Goal: Information Seeking & Learning: Check status

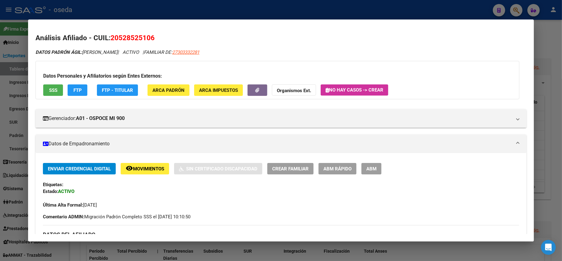
click at [371, 10] on div at bounding box center [281, 130] width 562 height 261
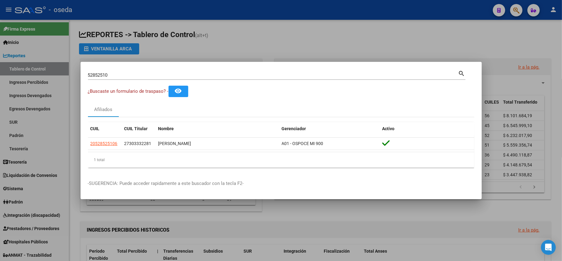
click at [329, 74] on input "52852510" at bounding box center [273, 75] width 371 height 6
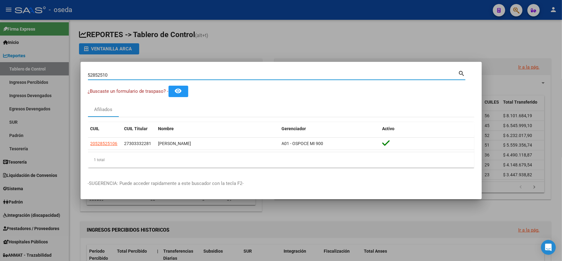
click at [329, 74] on input "52852510" at bounding box center [273, 75] width 371 height 6
type input "46917069"
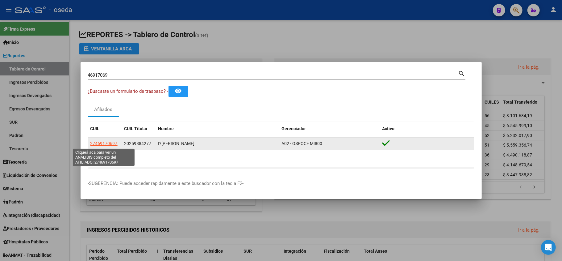
click at [108, 142] on span "27469170697" at bounding box center [103, 143] width 27 height 5
type textarea "27469170697"
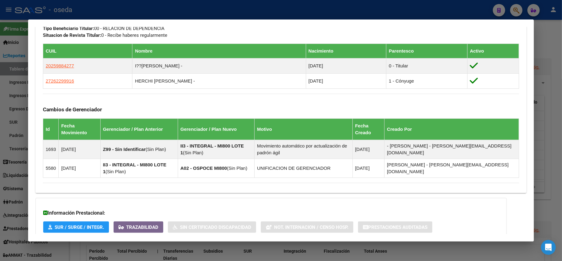
scroll to position [385, 0]
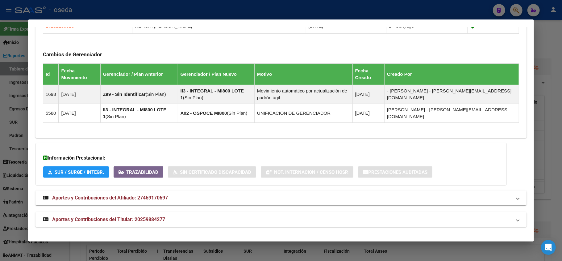
click at [2, 182] on div at bounding box center [281, 130] width 562 height 261
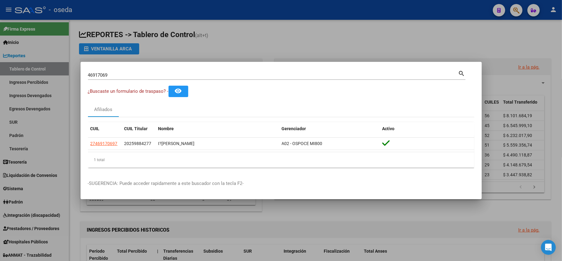
click at [127, 70] on div "46917069 Buscar (apellido, dni, [PERSON_NAME], [PERSON_NAME], cuit, obra social…" at bounding box center [277, 74] width 378 height 10
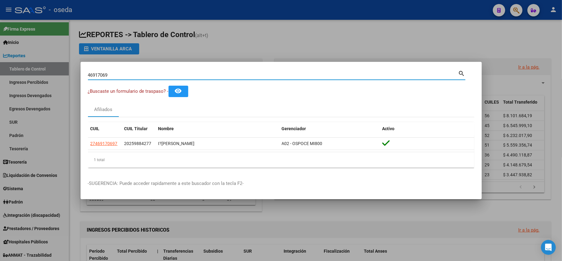
click at [127, 70] on div "46917069 Buscar (apellido, dni, [PERSON_NAME], [PERSON_NAME], cuit, obra social…" at bounding box center [277, 74] width 378 height 10
click at [124, 78] on input "46917069" at bounding box center [273, 75] width 371 height 6
type input "23903018"
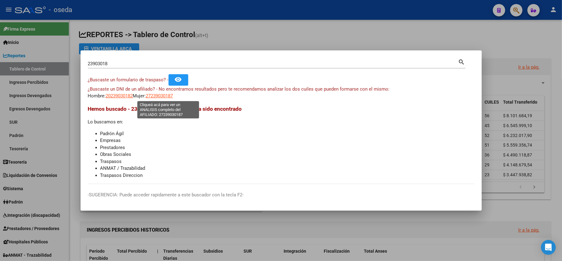
click at [167, 95] on span "27239030187" at bounding box center [159, 96] width 27 height 6
type textarea "27239030187"
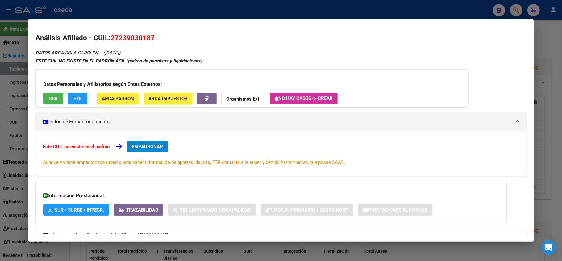
click at [52, 96] on span "SSS" at bounding box center [53, 99] width 8 height 6
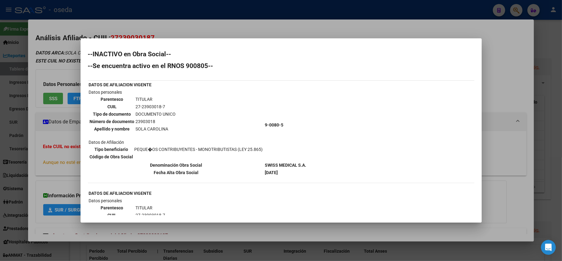
drag, startPoint x: 40, startPoint y: 141, endPoint x: 21, endPoint y: 140, distance: 18.6
click at [40, 141] on div at bounding box center [281, 130] width 562 height 261
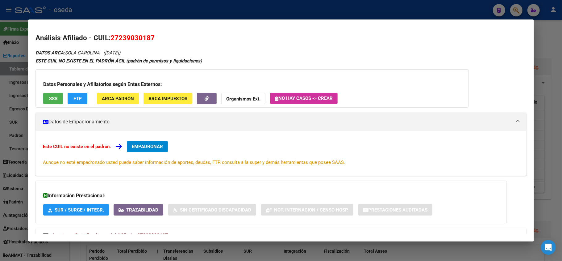
click at [0, 125] on div at bounding box center [281, 130] width 562 height 261
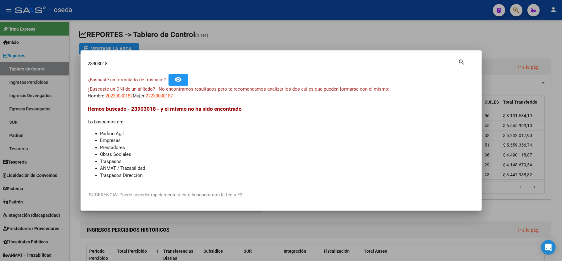
click at [148, 54] on mat-dialog-container "23903018 Buscar (apellido, dni, cuil, nro traspaso, cuit, obra social) search ¿…" at bounding box center [281, 130] width 401 height 160
click at [145, 61] on input "23903018" at bounding box center [273, 64] width 371 height 6
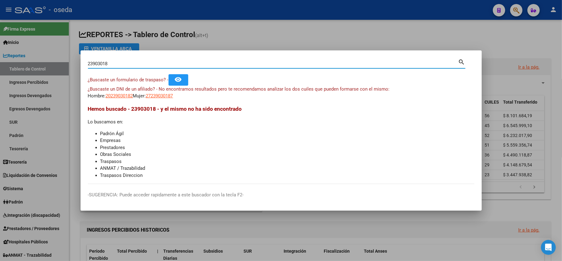
click at [143, 66] on input "23903018" at bounding box center [273, 64] width 371 height 6
click at [142, 65] on input "23903018" at bounding box center [273, 64] width 371 height 6
type input "42102760"
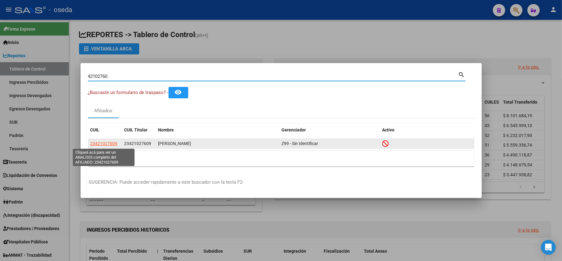
click at [101, 145] on span "23421027609" at bounding box center [103, 143] width 27 height 5
type textarea "23421027609"
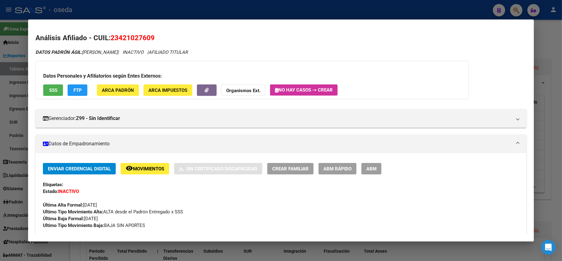
click at [54, 92] on span "SSS" at bounding box center [53, 90] width 8 height 6
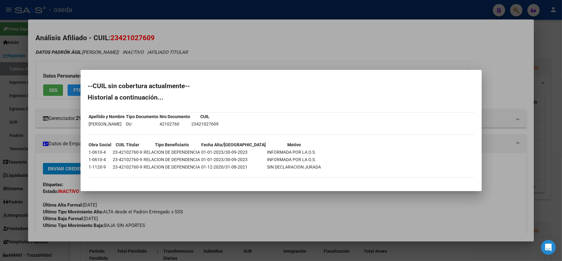
click at [62, 167] on div at bounding box center [281, 130] width 562 height 261
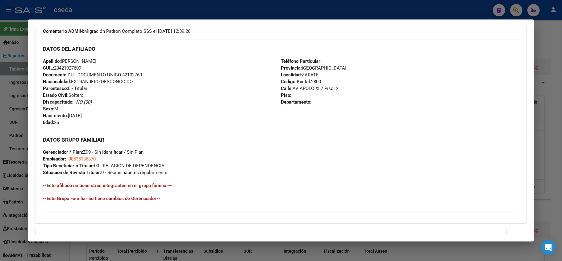
scroll to position [276, 0]
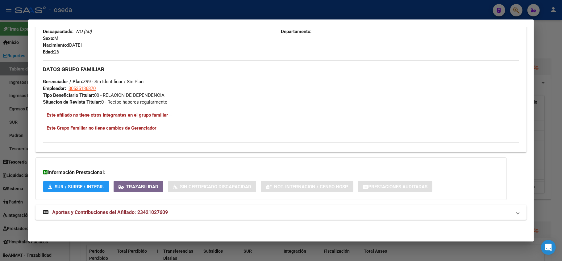
click at [95, 210] on span "Aportes y Contribuciones del Afiliado: 23421027609" at bounding box center [110, 212] width 116 height 6
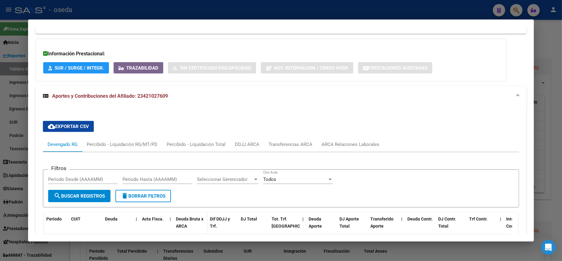
scroll to position [436, 0]
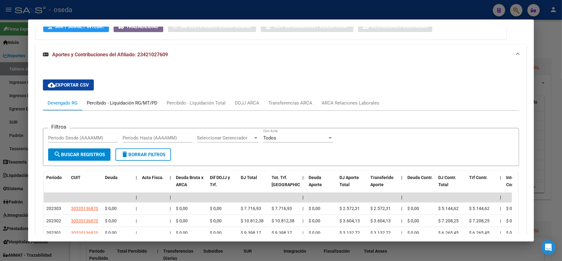
click at [114, 103] on div "Percibido - Liquidación RG/MT/PD" at bounding box center [122, 102] width 71 height 7
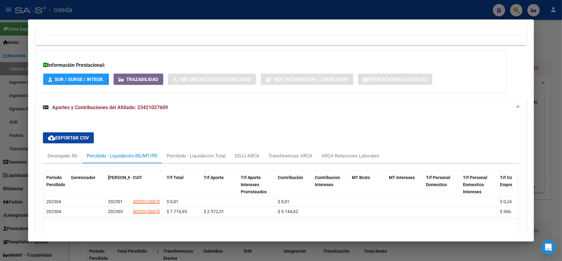
scroll to position [419, 0]
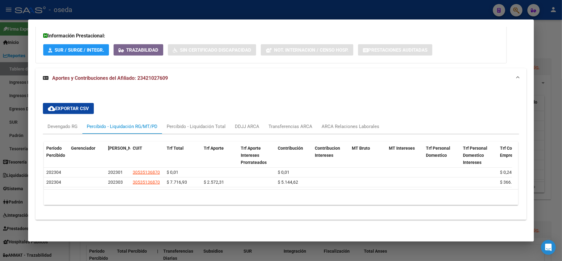
click at [0, 151] on div at bounding box center [281, 130] width 562 height 261
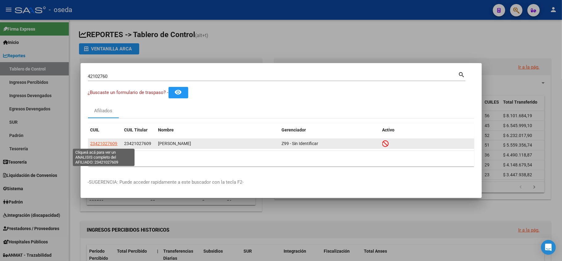
click at [104, 144] on span "23421027609" at bounding box center [103, 143] width 27 height 5
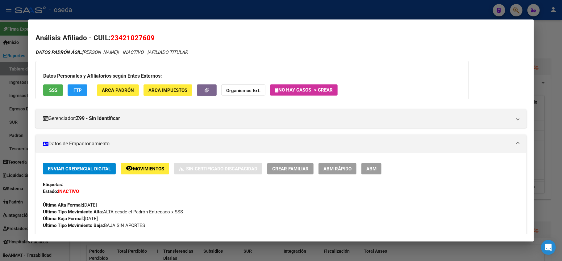
click at [0, 141] on div at bounding box center [281, 130] width 562 height 261
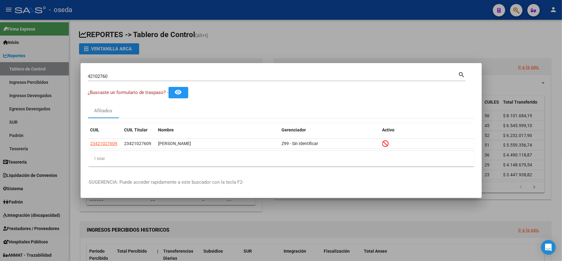
click at [132, 78] on input "42102760" at bounding box center [273, 76] width 371 height 6
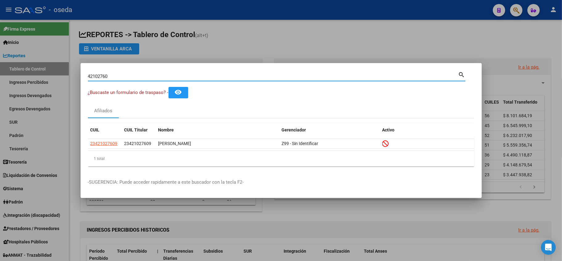
click at [132, 78] on input "42102760" at bounding box center [273, 76] width 371 height 6
type input "30486242"
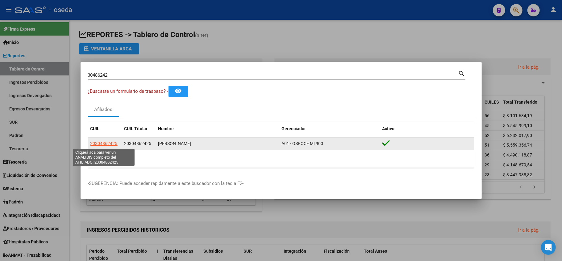
click at [111, 142] on span "20304862425" at bounding box center [103, 143] width 27 height 5
type textarea "20304862425"
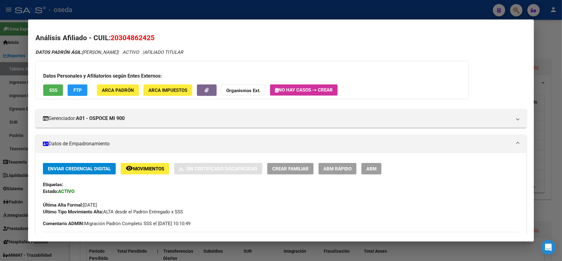
click at [49, 92] on span "SSS" at bounding box center [53, 90] width 8 height 6
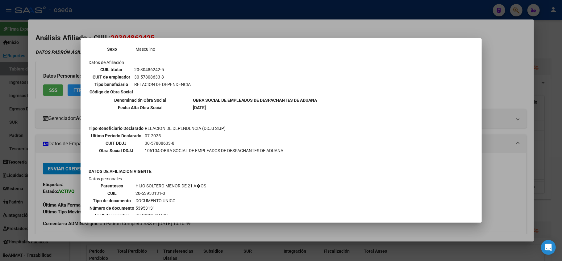
scroll to position [8, 0]
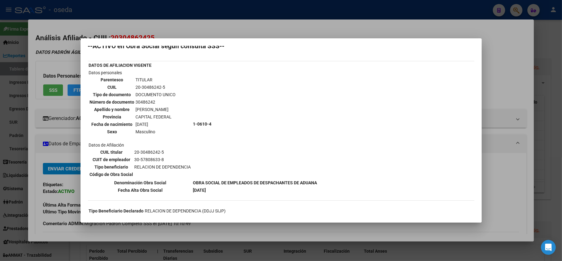
click at [0, 124] on div at bounding box center [281, 130] width 562 height 261
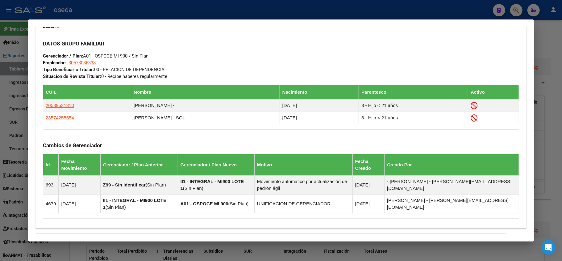
scroll to position [365, 0]
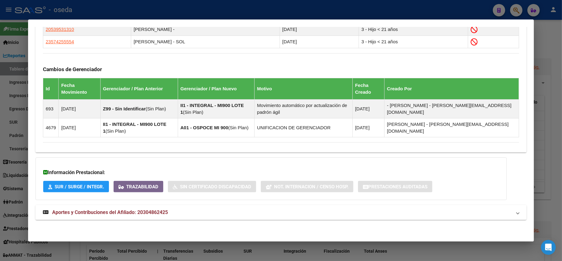
click at [101, 208] on strong "Aportes y Contribuciones del Afiliado: 20304862425" at bounding box center [105, 211] width 125 height 7
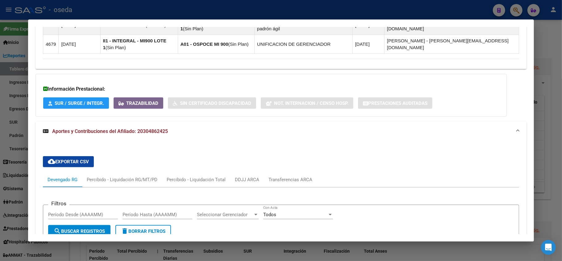
scroll to position [571, 0]
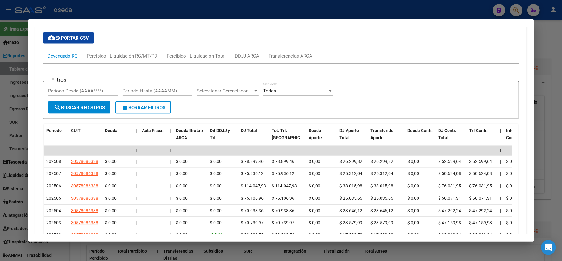
click at [0, 153] on div at bounding box center [281, 130] width 562 height 261
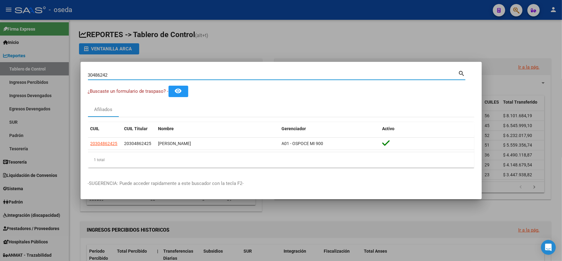
click at [123, 73] on input "30486242" at bounding box center [273, 75] width 371 height 6
type input "92935259"
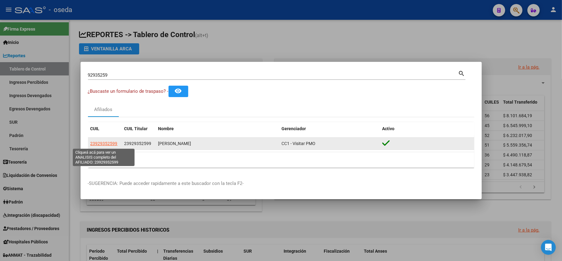
click at [99, 141] on span "23929352599" at bounding box center [103, 143] width 27 height 5
type textarea "23929352599"
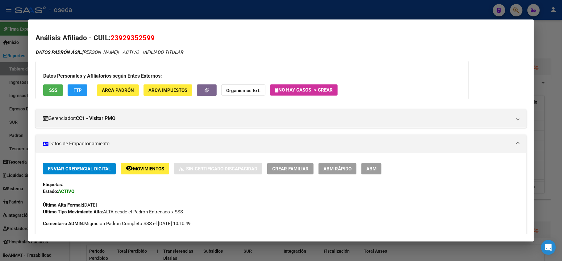
click at [48, 89] on button "SSS" at bounding box center [53, 89] width 20 height 11
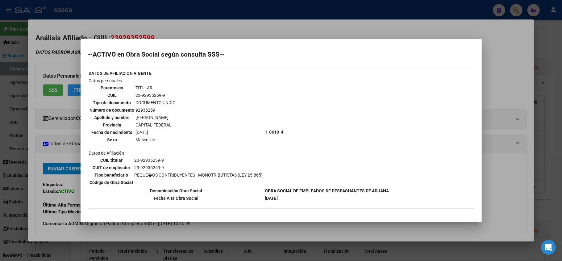
click at [0, 138] on div at bounding box center [281, 130] width 562 height 261
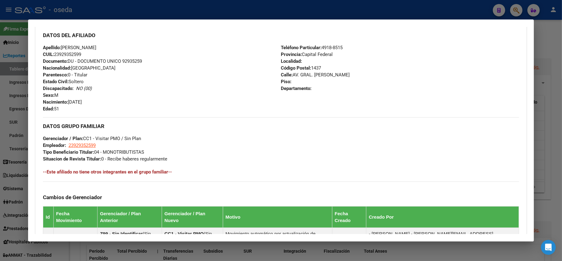
scroll to position [302, 0]
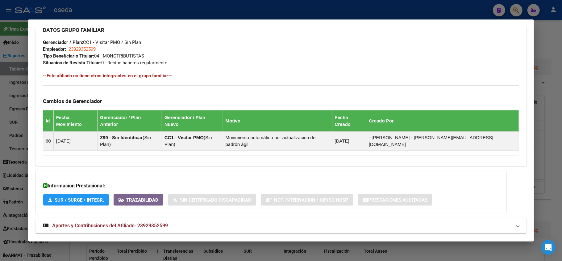
click at [121, 218] on mat-expansion-panel-header "Aportes y Contribuciones del Afiliado: 23929352599" at bounding box center [281, 225] width 491 height 15
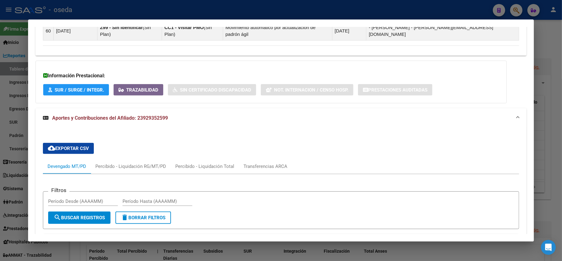
scroll to position [576, 0]
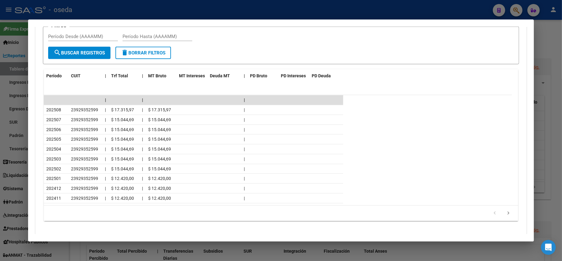
click at [0, 171] on div at bounding box center [281, 130] width 562 height 261
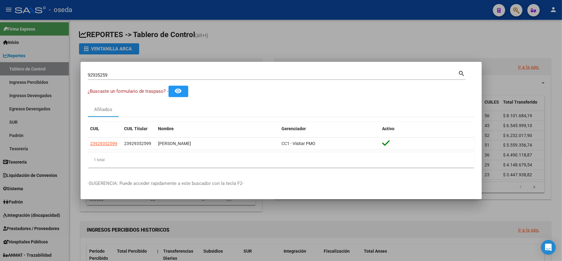
click at [119, 77] on input "92935259" at bounding box center [273, 75] width 371 height 6
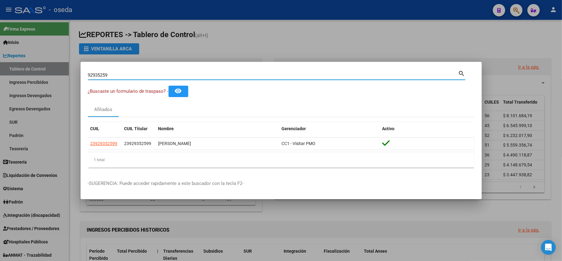
click at [119, 77] on input "92935259" at bounding box center [273, 75] width 371 height 6
type input "22430022"
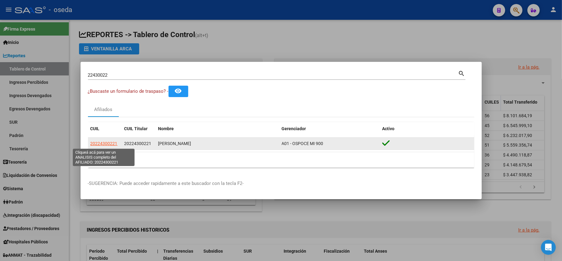
click at [105, 142] on span "20224300221" at bounding box center [103, 143] width 27 height 5
type textarea "20224300221"
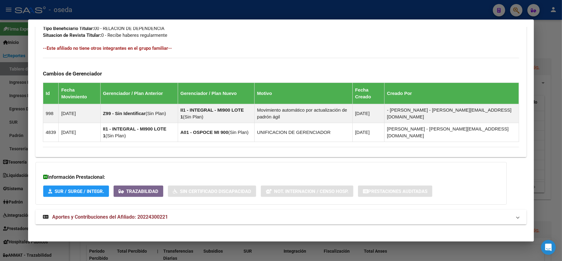
scroll to position [334, 0]
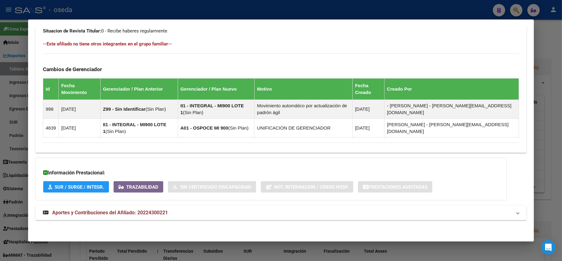
click at [124, 206] on mat-expansion-panel-header "Aportes y Contribuciones del Afiliado: 20224300221" at bounding box center [281, 212] width 491 height 15
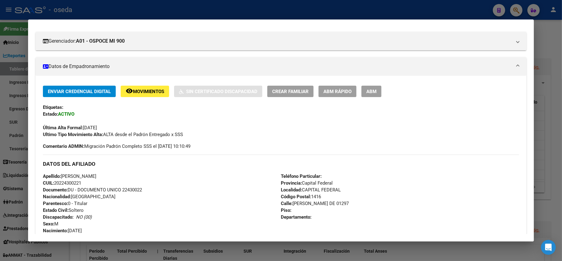
scroll to position [0, 0]
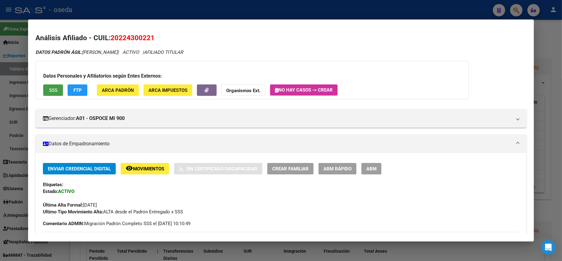
click at [48, 87] on button "SSS" at bounding box center [53, 89] width 20 height 11
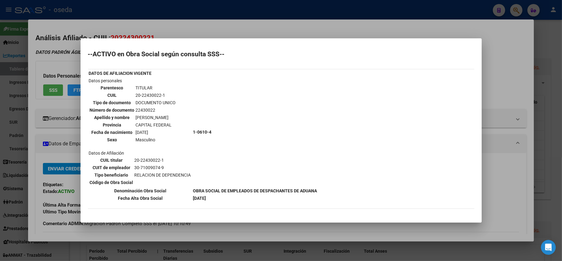
click at [0, 140] on div at bounding box center [281, 130] width 562 height 261
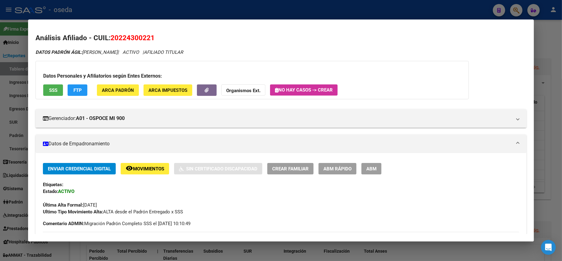
click at [11, 138] on div at bounding box center [281, 130] width 562 height 261
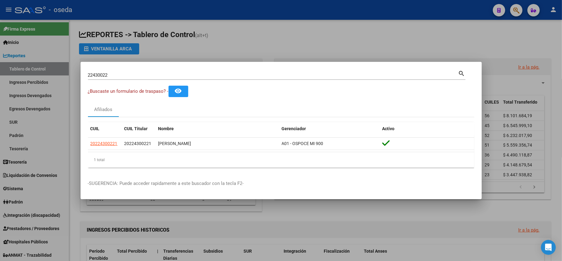
click at [12, 138] on div at bounding box center [281, 130] width 562 height 261
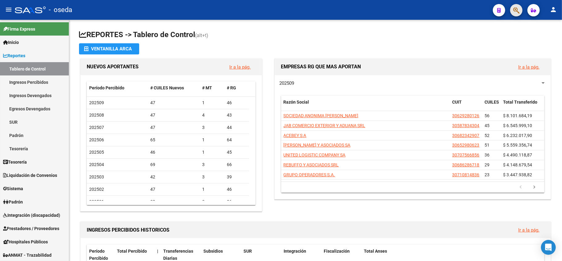
click at [510, 14] on div at bounding box center [513, 10] width 17 height 13
click at [511, 11] on button "button" at bounding box center [516, 10] width 12 height 12
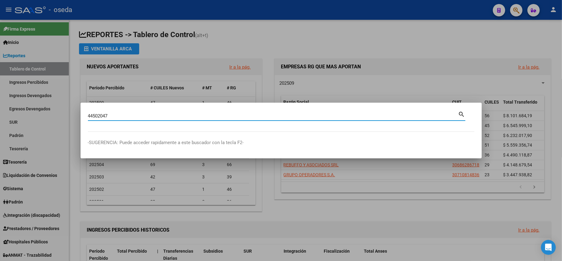
type input "44502047"
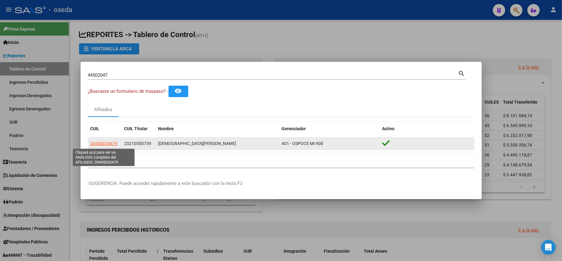
click at [113, 142] on span "20445020479" at bounding box center [103, 143] width 27 height 5
type textarea "20445020479"
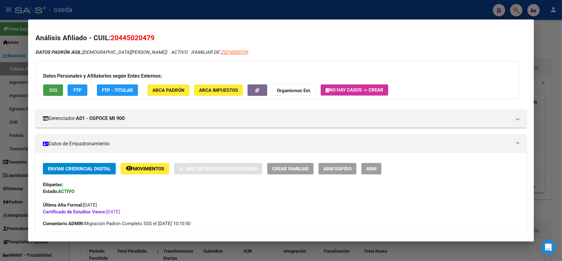
click at [52, 90] on span "SSS" at bounding box center [53, 90] width 8 height 6
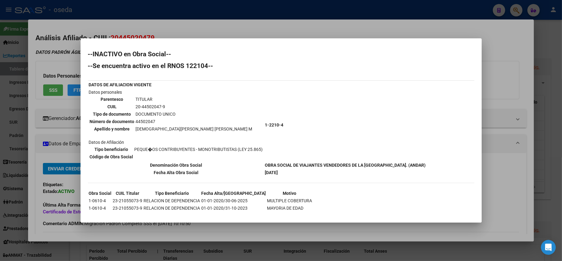
click at [1, 188] on div at bounding box center [281, 130] width 562 height 261
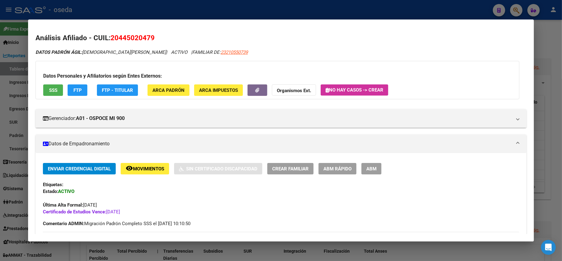
click at [25, 200] on div at bounding box center [281, 130] width 562 height 261
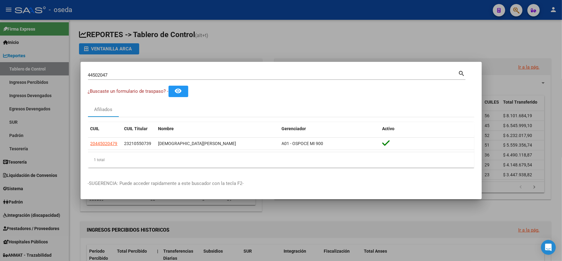
click at [132, 74] on input "44502047" at bounding box center [273, 75] width 371 height 6
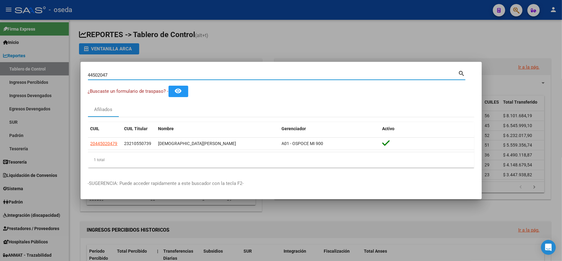
click at [132, 74] on input "44502047" at bounding box center [273, 75] width 371 height 6
type input "70270701"
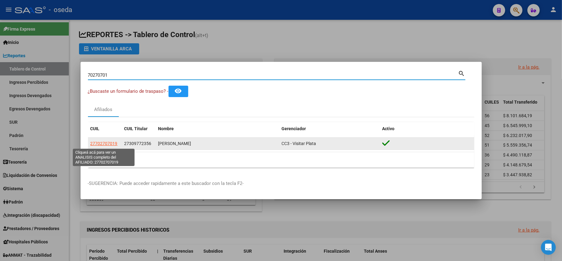
click at [110, 146] on span "27702707019" at bounding box center [103, 143] width 27 height 5
type textarea "27702707019"
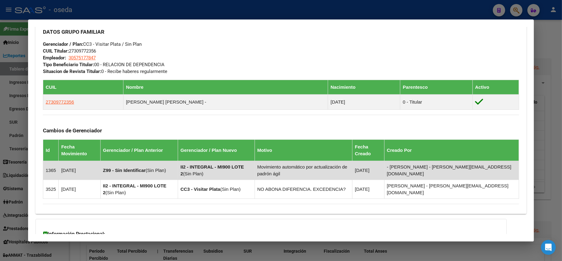
scroll to position [365, 0]
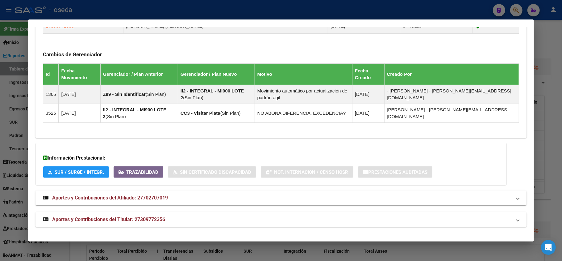
click at [149, 217] on span "Aportes y Contribuciones del Titular: 27309772356" at bounding box center [108, 219] width 113 height 6
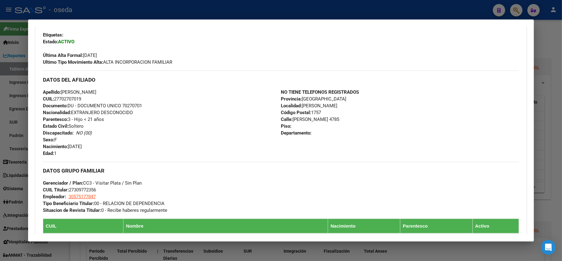
scroll to position [26, 0]
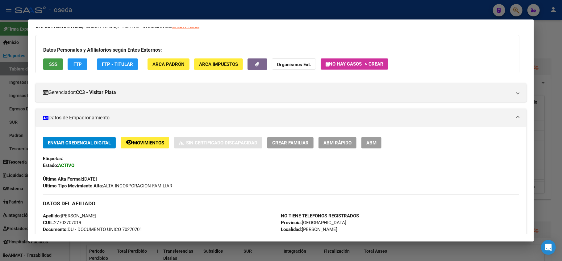
click at [50, 65] on span "SSS" at bounding box center [53, 64] width 8 height 6
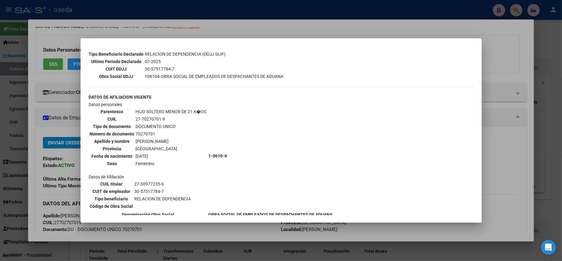
scroll to position [179, 0]
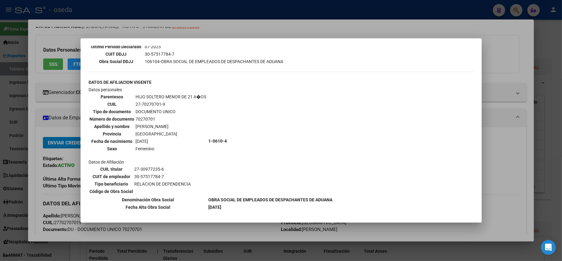
click at [0, 123] on div at bounding box center [281, 130] width 562 height 261
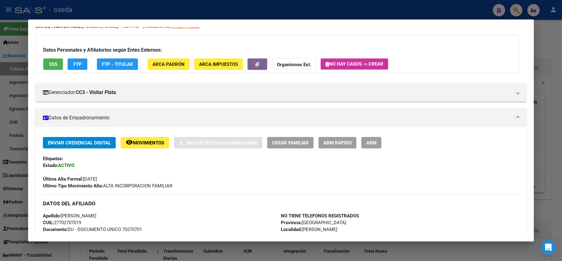
click at [1, 122] on div at bounding box center [281, 130] width 562 height 261
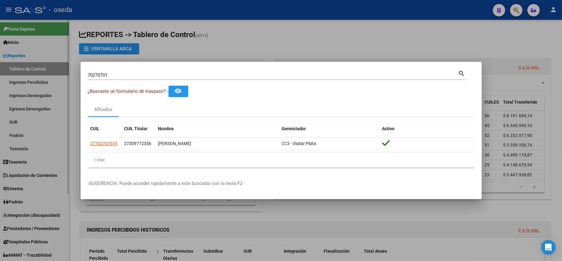
click at [7, 119] on div at bounding box center [281, 130] width 562 height 261
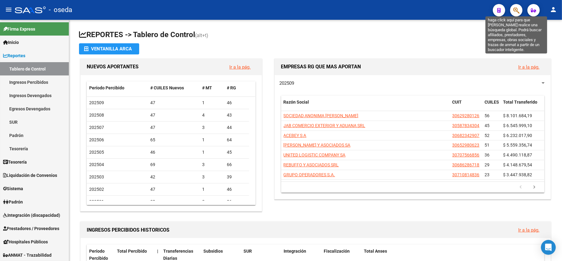
click at [514, 9] on icon "button" at bounding box center [517, 10] width 6 height 7
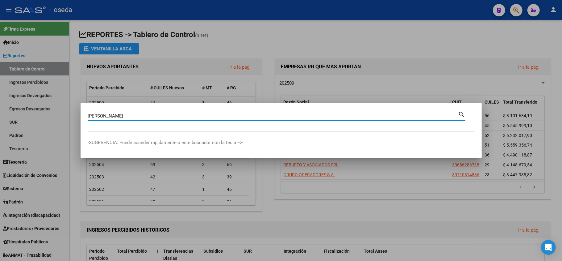
type input "[PERSON_NAME]"
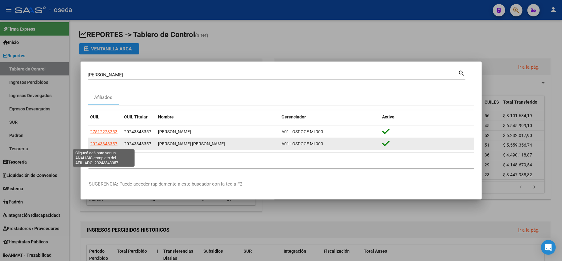
click at [107, 144] on span "20243343357" at bounding box center [103, 143] width 27 height 5
type textarea "20243343357"
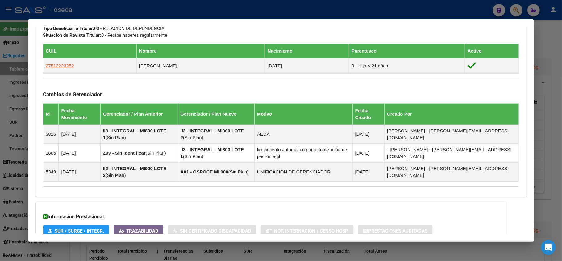
scroll to position [374, 0]
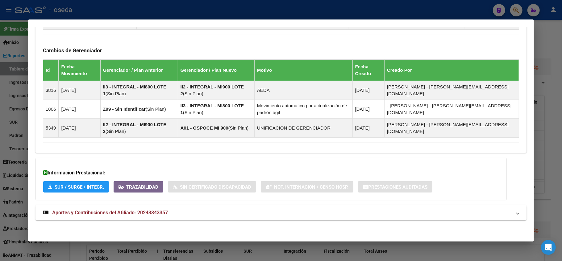
click at [154, 214] on span "Aportes y Contribuciones del Afiliado: 20243343357" at bounding box center [110, 212] width 116 height 6
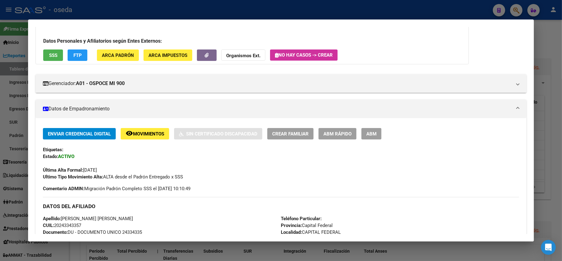
scroll to position [117, 0]
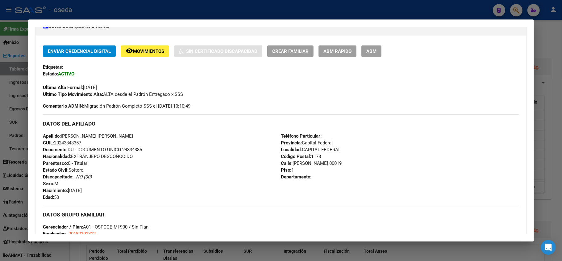
click at [4, 137] on div at bounding box center [281, 130] width 562 height 261
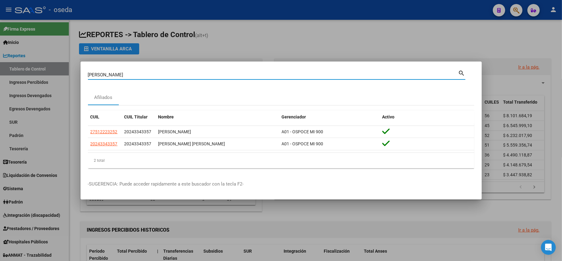
click at [133, 76] on input "[PERSON_NAME]" at bounding box center [273, 75] width 371 height 6
type input "28839294"
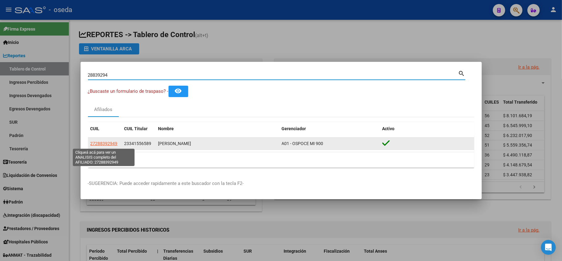
click at [111, 142] on span "27288392949" at bounding box center [103, 143] width 27 height 5
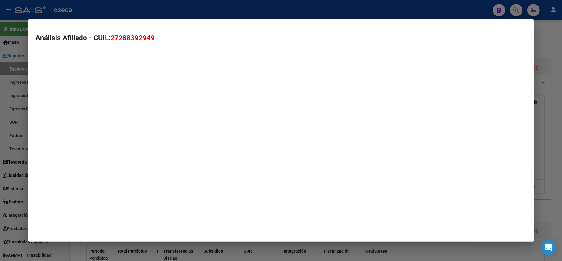
type textarea "27288392949"
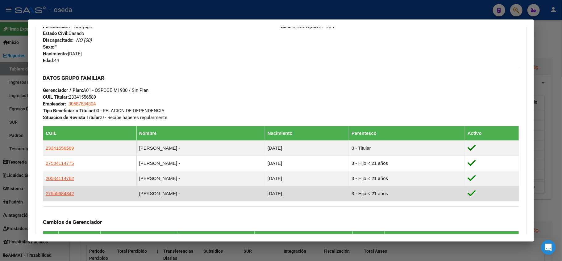
scroll to position [288, 0]
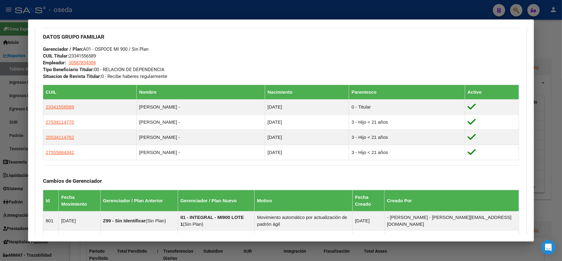
click at [0, 85] on div at bounding box center [281, 130] width 562 height 261
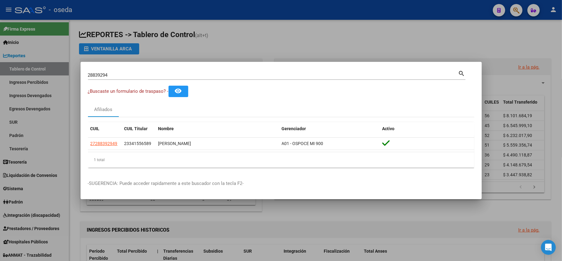
click at [118, 71] on div "28839294 Buscar (apellido, dni, [PERSON_NAME], [PERSON_NAME], cuit, obra social)" at bounding box center [273, 74] width 371 height 9
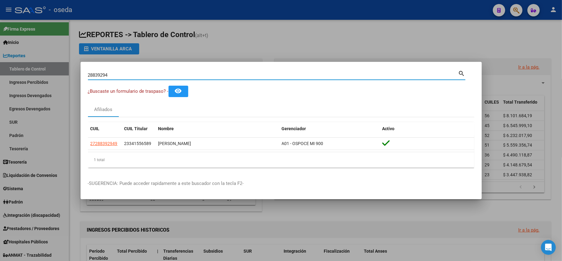
click at [118, 73] on input "28839294" at bounding box center [273, 75] width 371 height 6
type input "27326562"
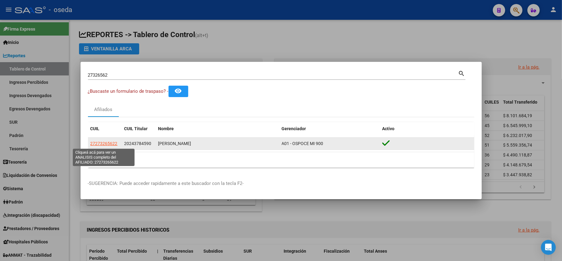
click at [97, 142] on span "27273265622" at bounding box center [103, 143] width 27 height 5
type textarea "27273265622"
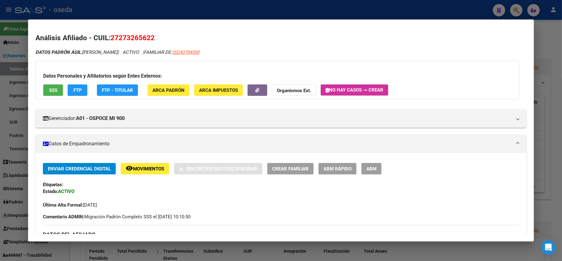
click at [14, 191] on div at bounding box center [281, 130] width 562 height 261
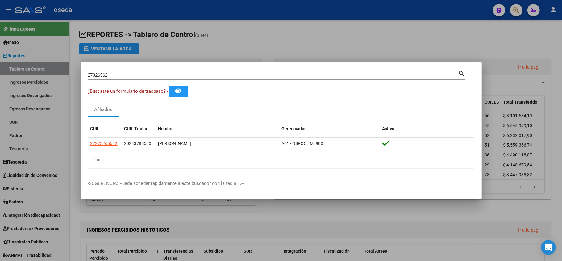
click at [160, 73] on input "27326562" at bounding box center [273, 75] width 371 height 6
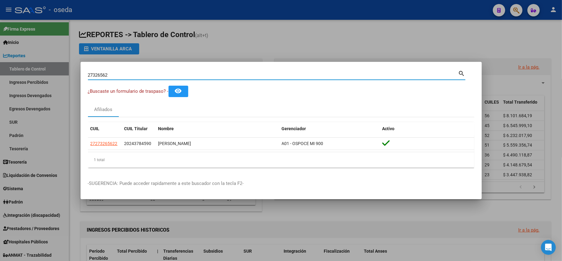
click at [160, 73] on input "27326562" at bounding box center [273, 75] width 371 height 6
type input "45396994"
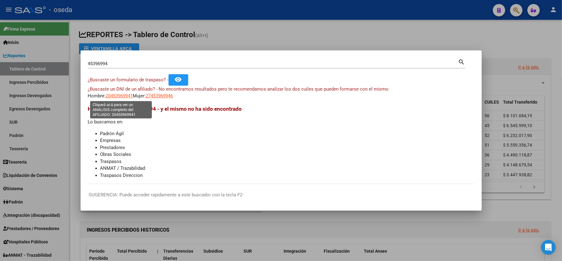
click at [119, 97] on span "20453969941" at bounding box center [119, 96] width 27 height 6
type textarea "20453969941"
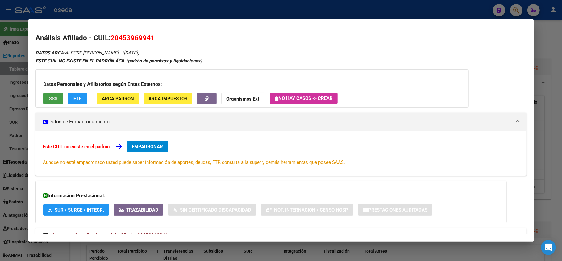
click at [58, 98] on button "SSS" at bounding box center [53, 98] width 20 height 11
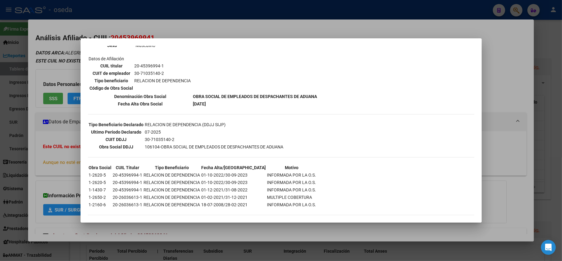
scroll to position [0, 0]
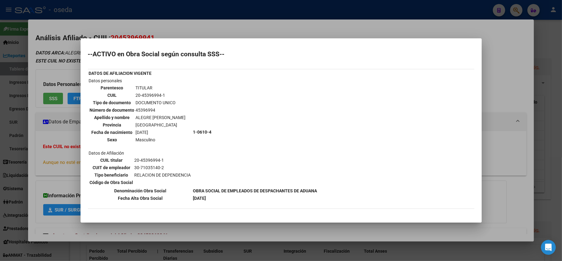
click at [62, 160] on div at bounding box center [281, 130] width 562 height 261
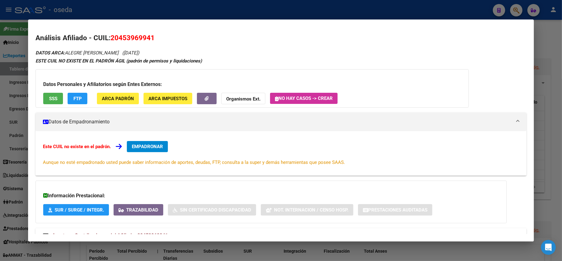
scroll to position [23, 0]
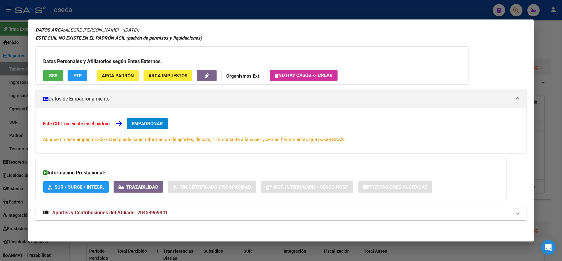
click at [82, 212] on span "Aportes y Contribuciones del Afiliado: 20453969941" at bounding box center [110, 212] width 116 height 6
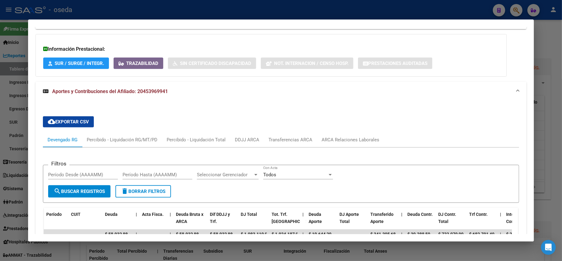
scroll to position [229, 0]
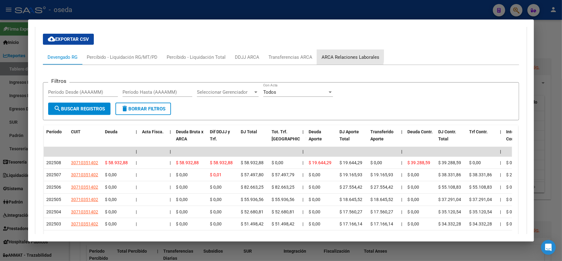
click at [338, 54] on div "ARCA Relaciones Laborales" at bounding box center [351, 57] width 58 height 7
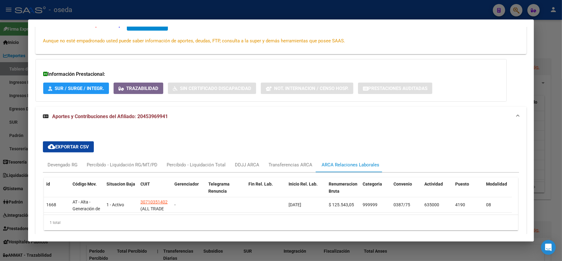
scroll to position [151, 0]
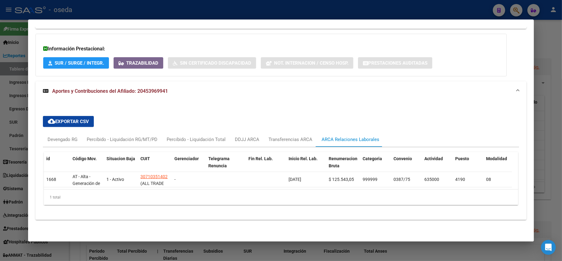
click at [0, 151] on div at bounding box center [281, 130] width 562 height 261
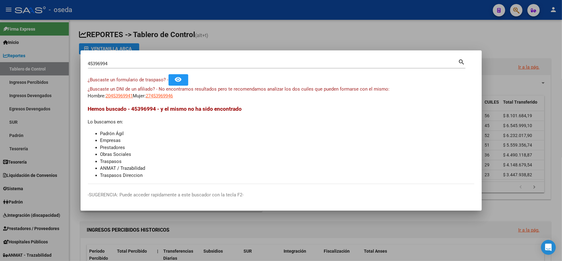
click at [0, 151] on div at bounding box center [281, 130] width 562 height 261
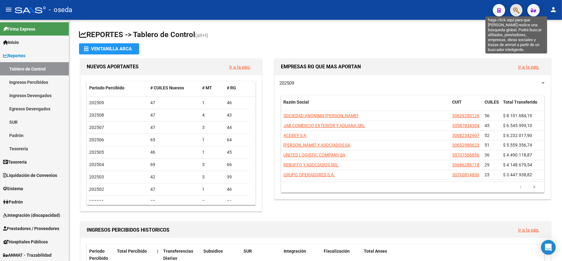
click at [516, 11] on icon "button" at bounding box center [517, 10] width 6 height 7
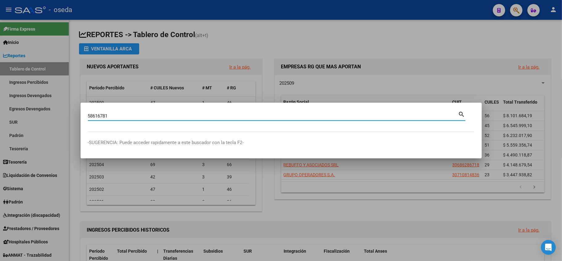
type input "58616781"
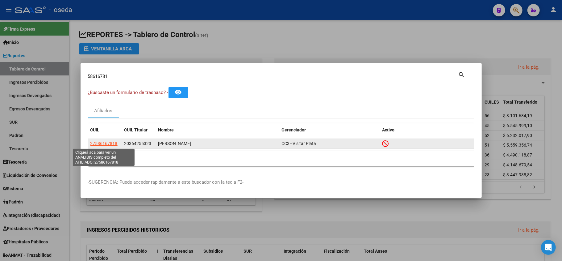
click at [94, 143] on span "27586167818" at bounding box center [103, 143] width 27 height 5
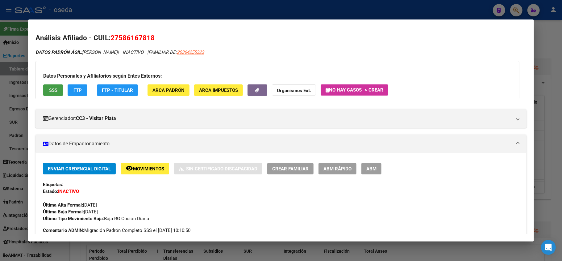
click at [52, 92] on span "SSS" at bounding box center [53, 90] width 8 height 6
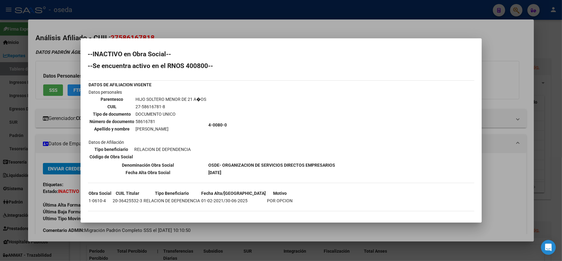
click at [71, 184] on div at bounding box center [281, 130] width 562 height 261
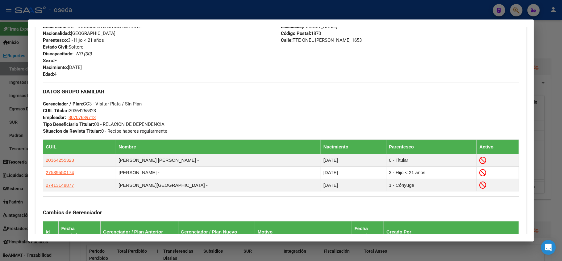
scroll to position [206, 0]
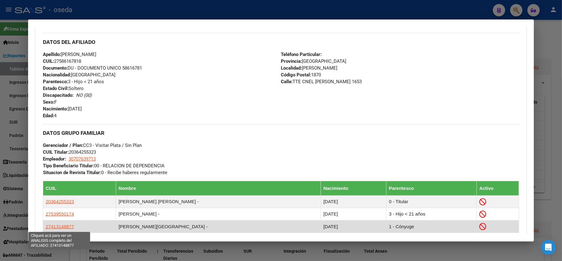
click at [53, 225] on span "27413148877" at bounding box center [60, 226] width 28 height 5
type textarea "27413148877"
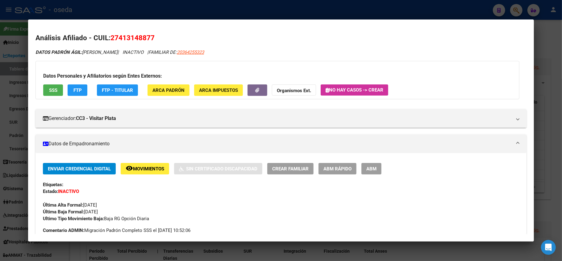
click at [52, 87] on span "SSS" at bounding box center [53, 90] width 8 height 6
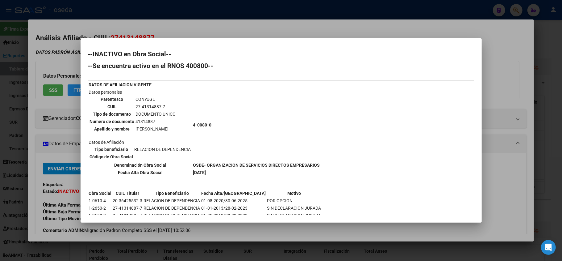
scroll to position [56, 0]
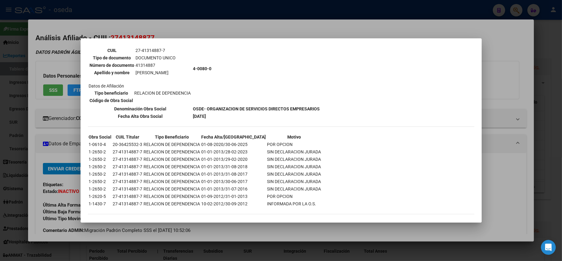
click at [52, 208] on div at bounding box center [281, 130] width 562 height 261
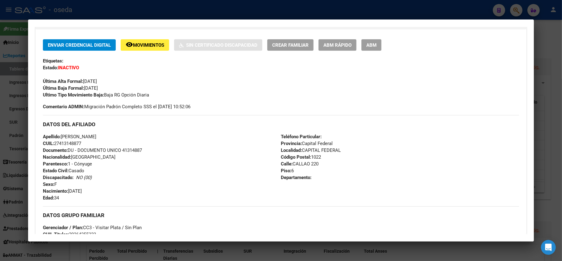
scroll to position [206, 0]
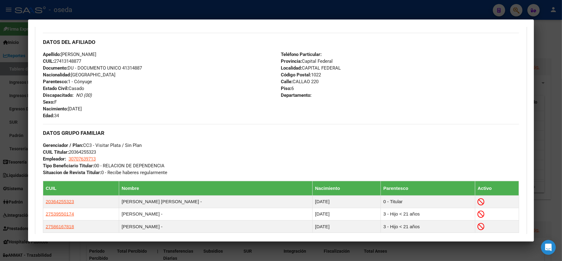
click at [0, 109] on div at bounding box center [281, 130] width 562 height 261
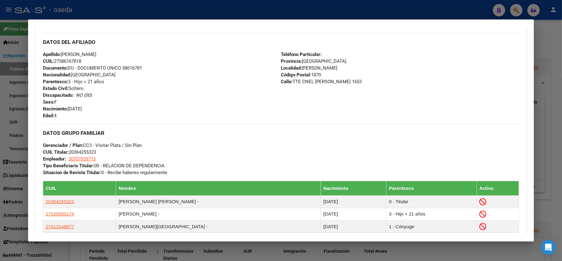
click at [6, 109] on div at bounding box center [281, 130] width 562 height 261
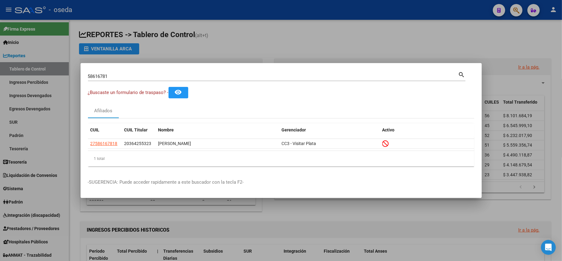
click at [147, 77] on input "58616781" at bounding box center [273, 76] width 371 height 6
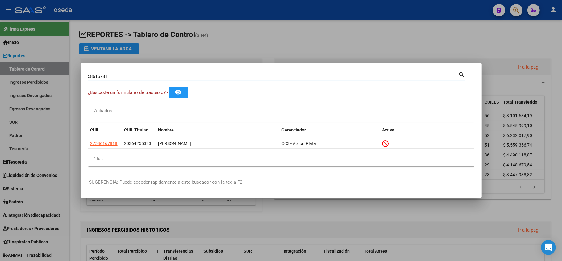
click at [147, 77] on input "58616781" at bounding box center [273, 76] width 371 height 6
type input "23148907"
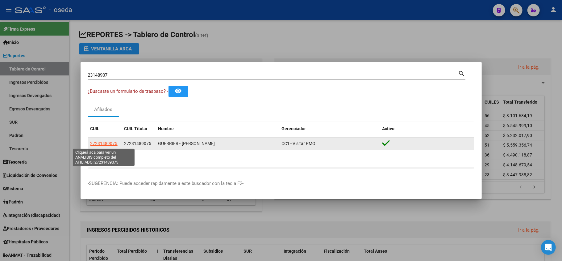
click at [107, 141] on span "27231489075" at bounding box center [103, 143] width 27 height 5
type textarea "27231489075"
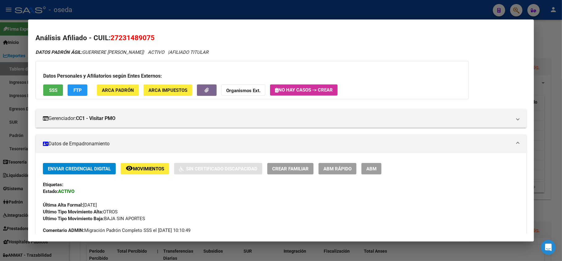
click at [52, 93] on button "SSS" at bounding box center [53, 89] width 20 height 11
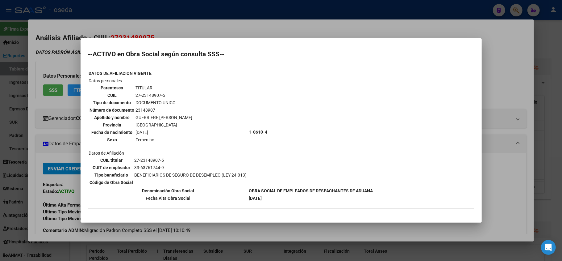
click at [15, 125] on div at bounding box center [281, 130] width 562 height 261
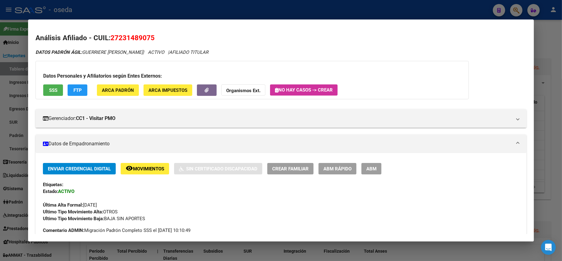
click at [0, 102] on div at bounding box center [281, 130] width 562 height 261
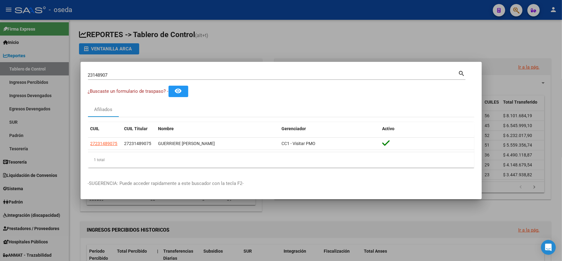
click at [113, 78] on input "23148907" at bounding box center [273, 75] width 371 height 6
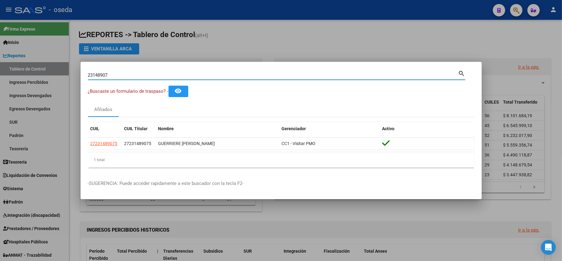
click at [113, 78] on input "23148907" at bounding box center [273, 75] width 371 height 6
type input "92862585"
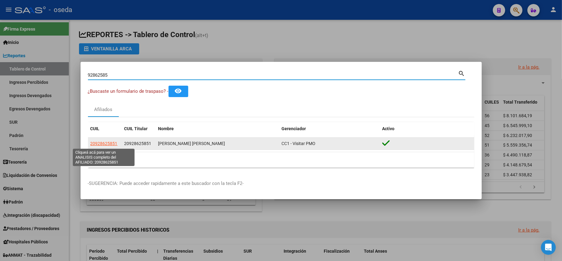
click at [108, 142] on span "20928625851" at bounding box center [103, 143] width 27 height 5
type textarea "20928625851"
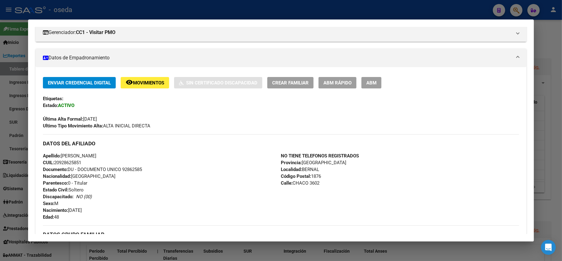
scroll to position [0, 0]
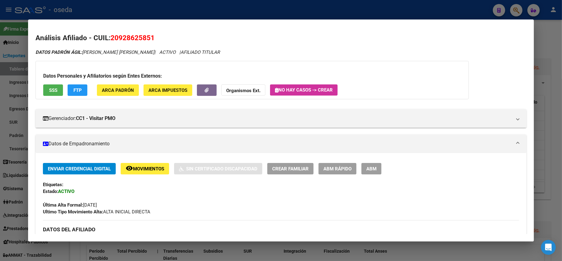
click at [53, 90] on span "SSS" at bounding box center [53, 90] width 8 height 6
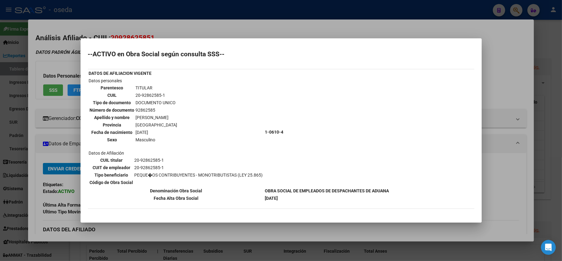
click at [1, 181] on div at bounding box center [281, 130] width 562 height 261
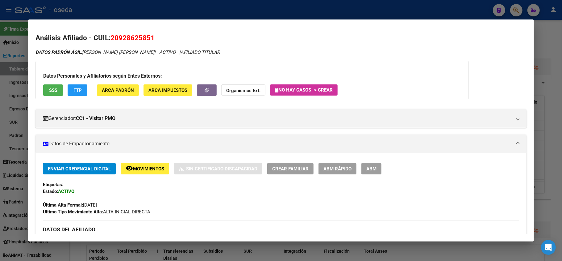
click at [1, 182] on div at bounding box center [281, 130] width 562 height 261
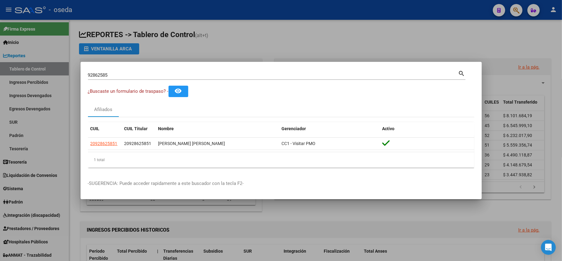
click at [122, 70] on div "92862585 Buscar (apellido, dni, [PERSON_NAME], [PERSON_NAME], cuit, obra social)" at bounding box center [273, 74] width 371 height 9
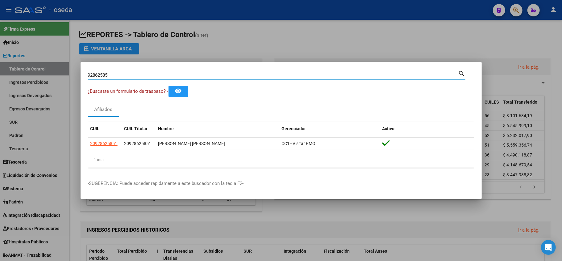
click at [121, 76] on input "92862585" at bounding box center [273, 75] width 371 height 6
type input "52197566"
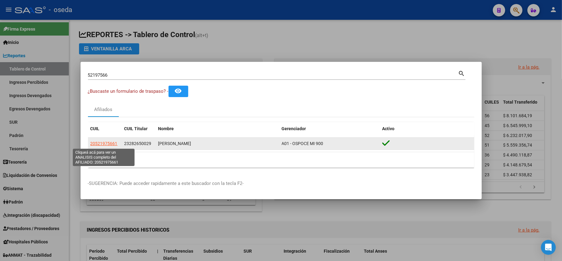
click at [91, 141] on span "20521975661" at bounding box center [103, 143] width 27 height 5
type textarea "20521975661"
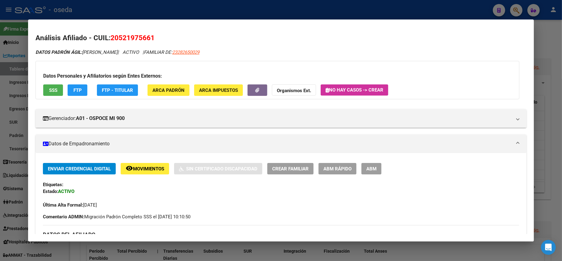
click at [2, 177] on div at bounding box center [281, 130] width 562 height 261
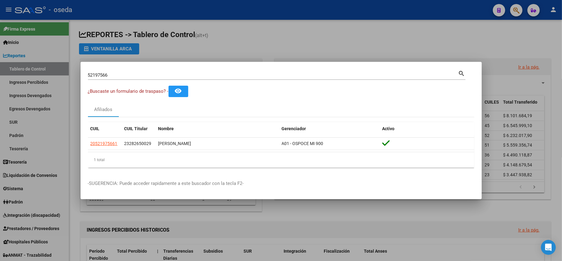
click at [4, 177] on div at bounding box center [281, 130] width 562 height 261
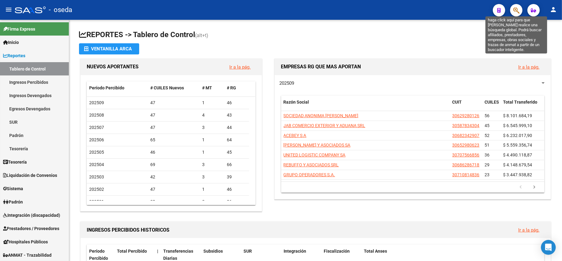
click at [515, 11] on icon "button" at bounding box center [517, 10] width 6 height 7
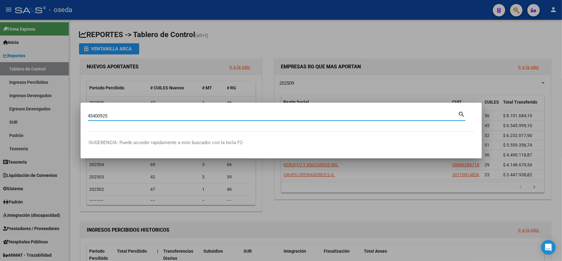
type input "45400925"
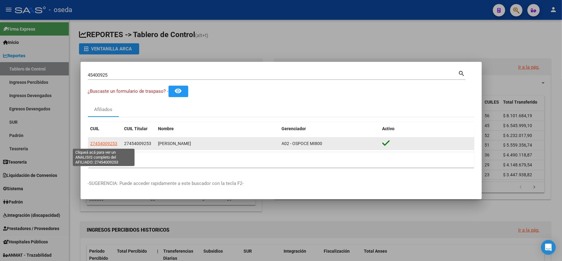
click at [103, 145] on span "27454009253" at bounding box center [103, 143] width 27 height 5
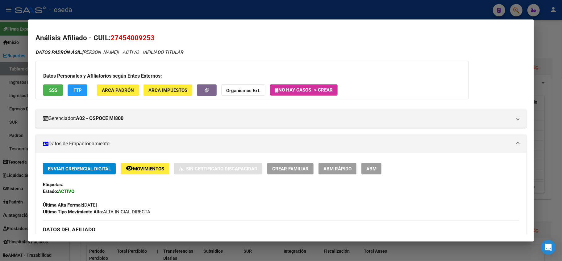
click at [56, 88] on span "SSS" at bounding box center [53, 90] width 8 height 6
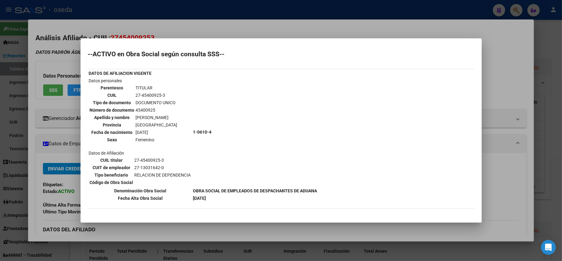
click at [52, 141] on div at bounding box center [281, 130] width 562 height 261
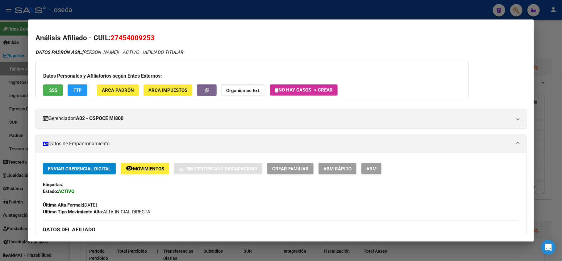
click at [11, 120] on div at bounding box center [281, 130] width 562 height 261
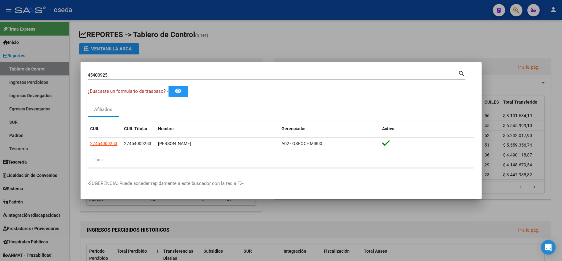
click at [117, 77] on input "45400925" at bounding box center [273, 75] width 371 height 6
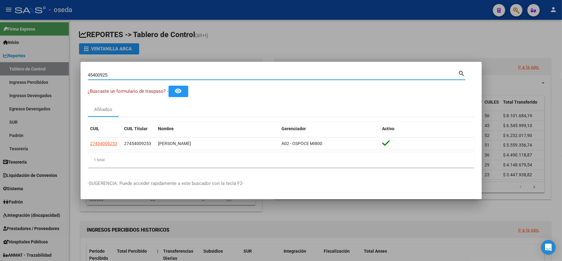
click at [117, 77] on input "45400925" at bounding box center [273, 75] width 371 height 6
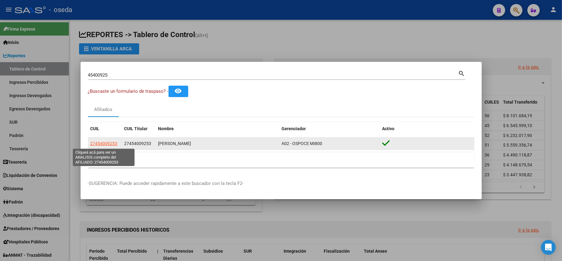
click at [96, 146] on span "27454009253" at bounding box center [103, 143] width 27 height 5
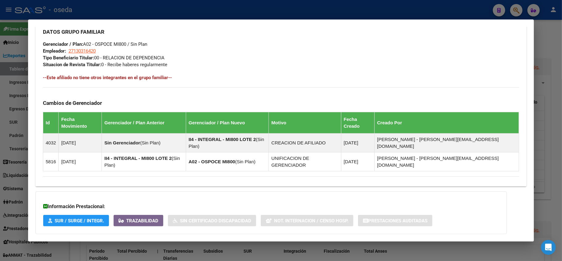
scroll to position [302, 0]
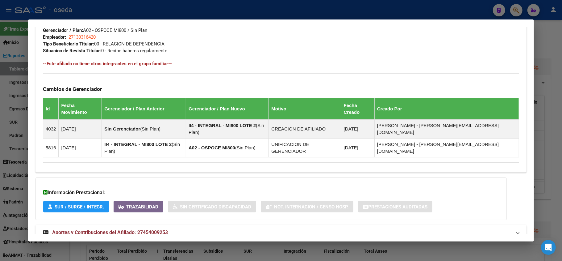
click at [124, 229] on span "Aportes y Contribuciones del Afiliado: 27454009253" at bounding box center [110, 232] width 116 height 6
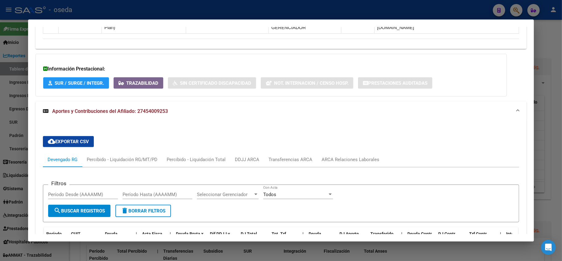
scroll to position [508, 0]
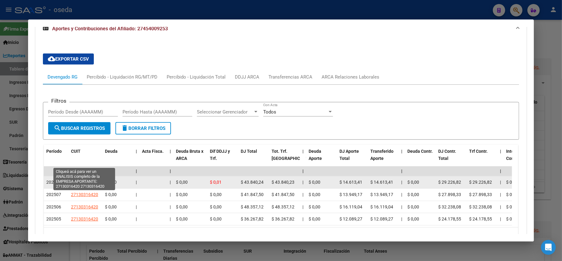
click at [77, 179] on span "27130316420" at bounding box center [84, 181] width 27 height 5
type textarea "27130316420"
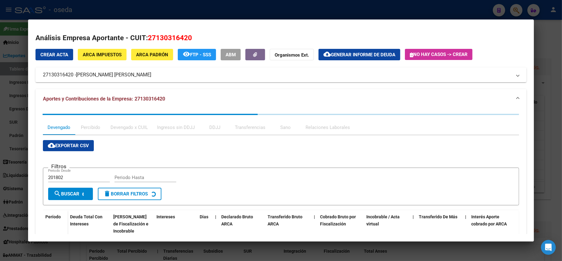
click at [0, 171] on div at bounding box center [281, 130] width 562 height 261
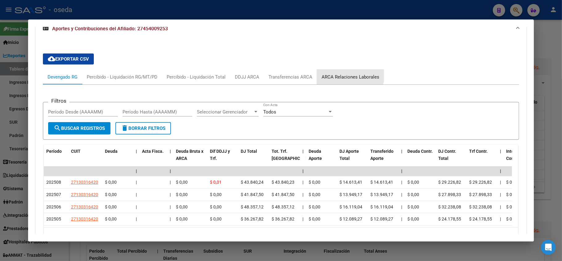
drag, startPoint x: 347, startPoint y: 50, endPoint x: 341, endPoint y: 59, distance: 10.4
click at [346, 69] on div "ARCA Relaciones Laborales" at bounding box center [350, 76] width 67 height 15
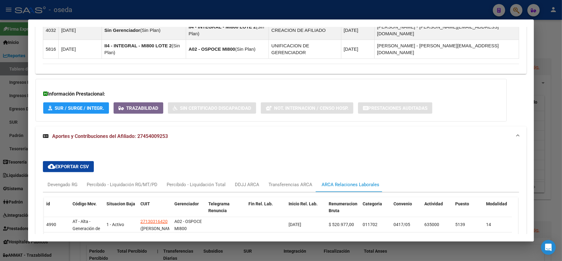
scroll to position [430, 0]
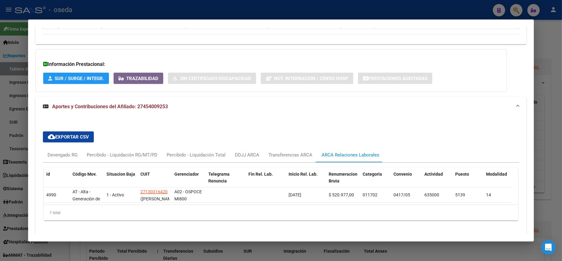
click at [42, 132] on div "cloud_download Exportar CSV Devengado RG Percibido - Liquidación RG/MT/PD Perci…" at bounding box center [281, 178] width 491 height 104
click at [17, 132] on div at bounding box center [281, 130] width 562 height 261
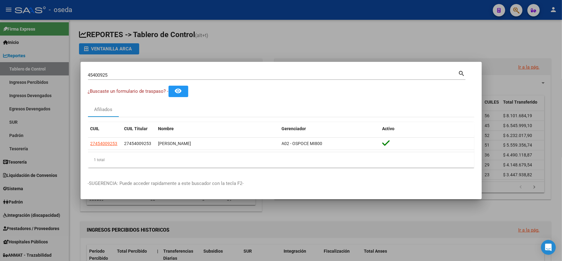
click at [140, 69] on div "45400925 Buscar (apellido, dni, cuil, nro traspaso, cuit, obra social) search" at bounding box center [277, 74] width 378 height 10
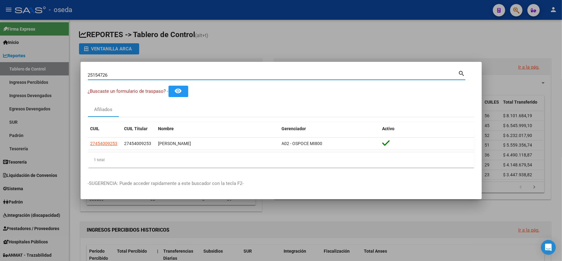
type input "25154726"
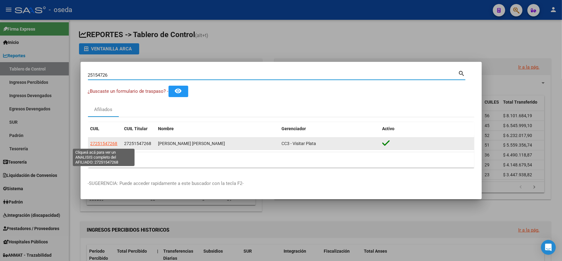
click at [102, 143] on span "27251547268" at bounding box center [103, 143] width 27 height 5
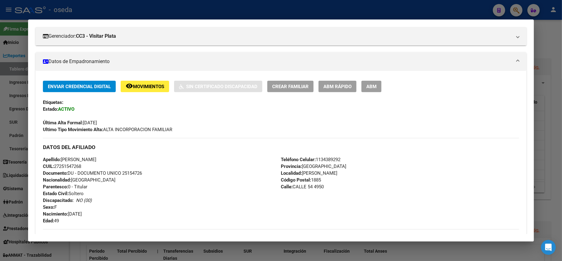
scroll to position [0, 0]
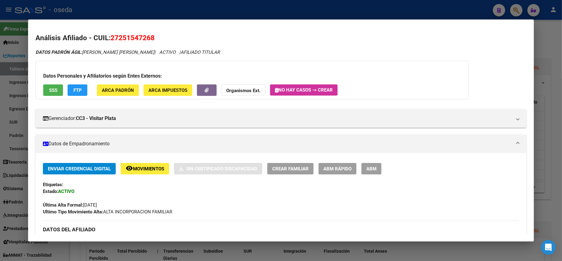
click at [56, 90] on span "SSS" at bounding box center [53, 90] width 8 height 6
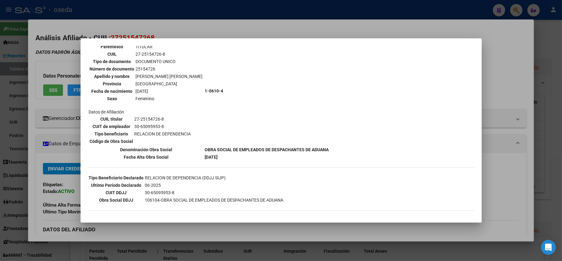
scroll to position [65, 0]
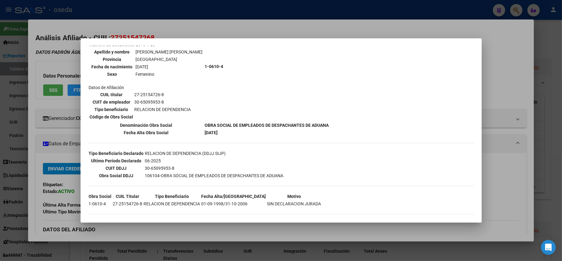
click at [53, 199] on div at bounding box center [281, 130] width 562 height 261
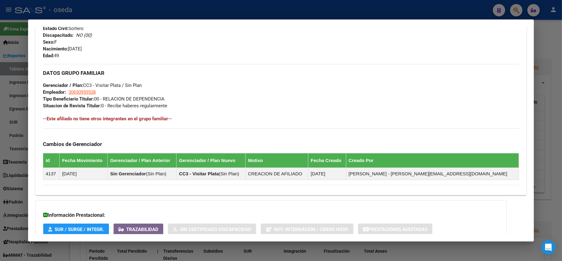
scroll to position [290, 0]
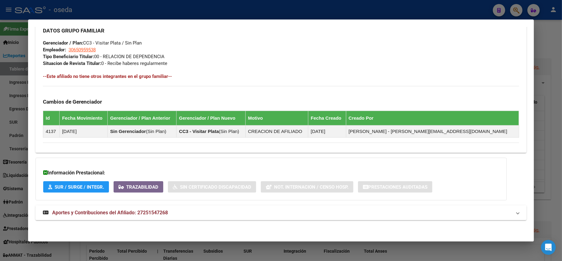
click at [122, 211] on span "Aportes y Contribuciones del Afiliado: 27251547268" at bounding box center [110, 212] width 116 height 6
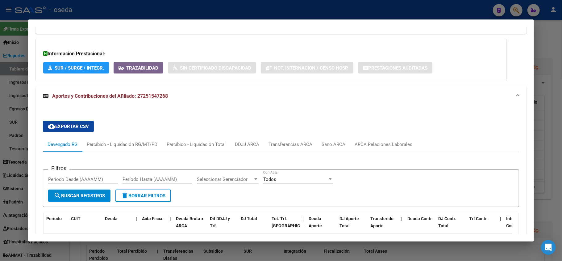
scroll to position [450, 0]
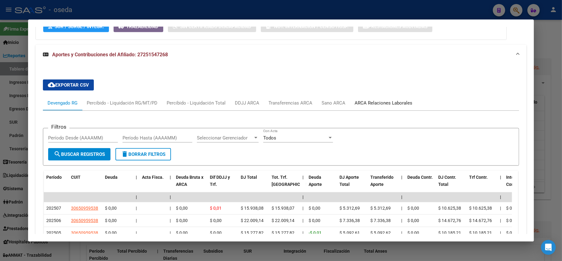
click at [369, 101] on div "ARCA Relaciones Laborales" at bounding box center [384, 102] width 58 height 7
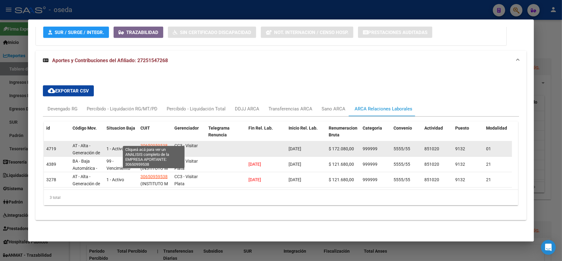
click at [154, 143] on span "30650959538" at bounding box center [153, 145] width 27 height 5
type textarea "30650959538"
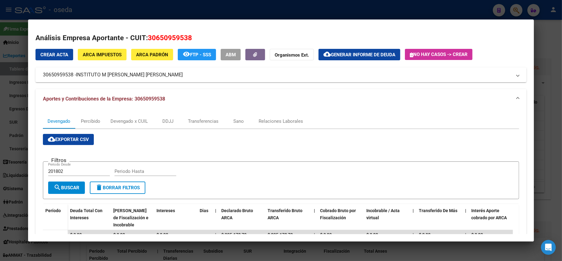
click at [0, 141] on div at bounding box center [281, 130] width 562 height 261
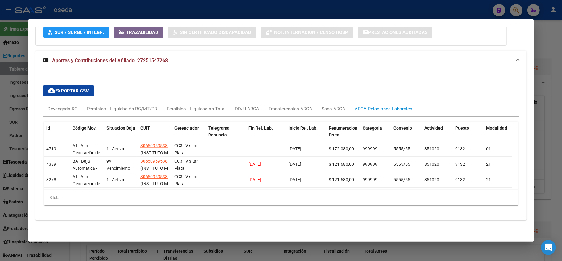
click at [0, 141] on div at bounding box center [281, 130] width 562 height 261
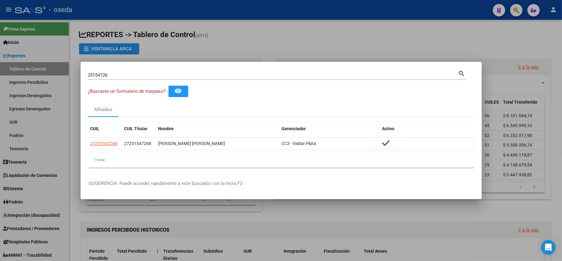
click at [0, 141] on div at bounding box center [281, 130] width 562 height 261
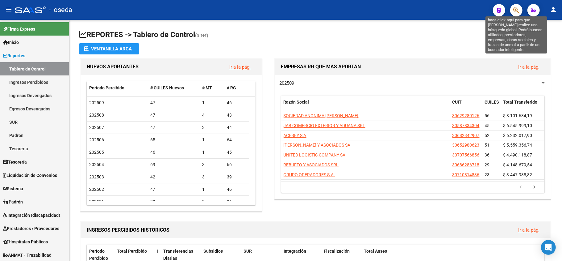
click at [515, 12] on icon "button" at bounding box center [517, 10] width 6 height 7
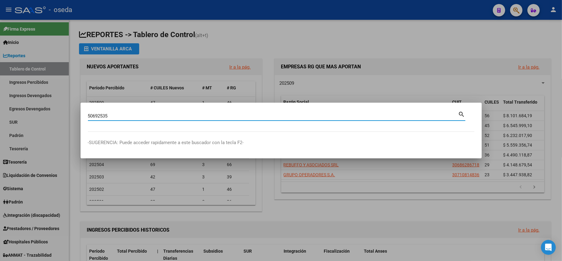
type input "50692535"
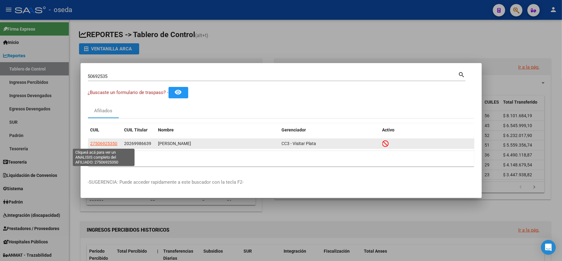
click at [91, 144] on span "27506925350" at bounding box center [103, 143] width 27 height 5
type textarea "27506925350"
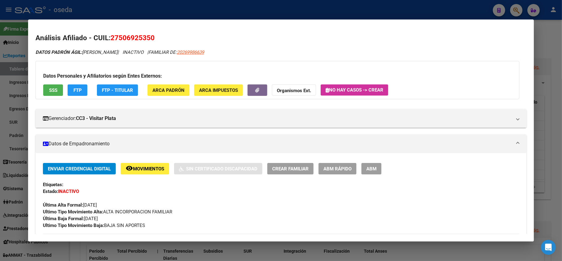
click at [50, 93] on span "SSS" at bounding box center [53, 90] width 8 height 6
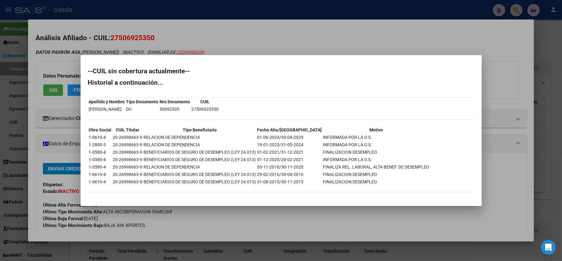
click at [51, 199] on div at bounding box center [281, 130] width 562 height 261
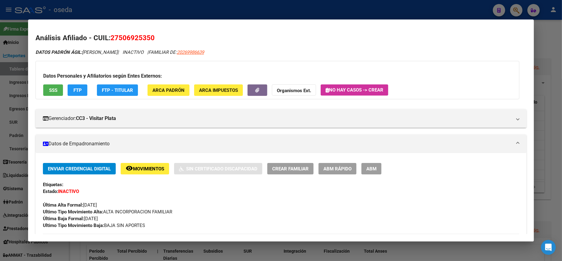
click at [52, 87] on span "SSS" at bounding box center [53, 90] width 8 height 6
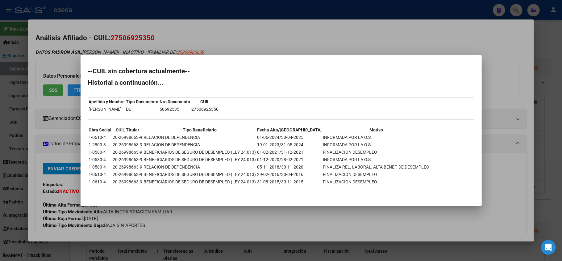
click at [65, 220] on div at bounding box center [281, 130] width 562 height 261
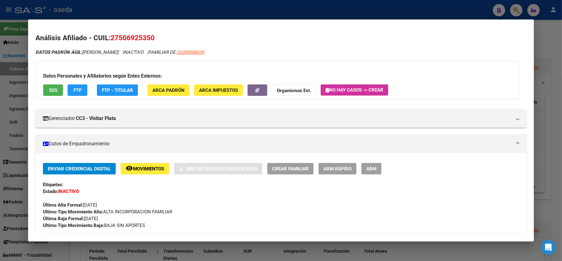
click at [162, 16] on div at bounding box center [281, 130] width 562 height 261
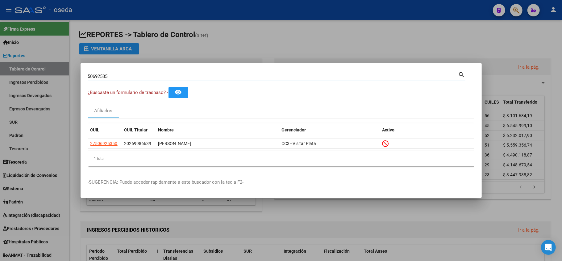
click at [158, 78] on input "50692535" at bounding box center [273, 76] width 371 height 6
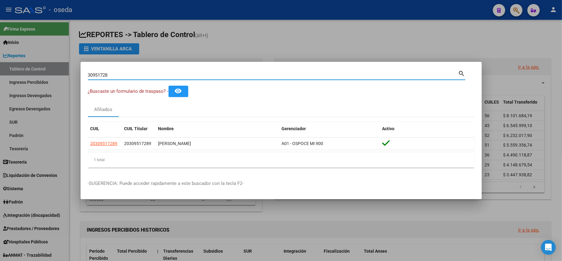
click at [158, 78] on div "30951728 Buscar (apellido, dni, [PERSON_NAME], [PERSON_NAME], cuit, obra social)" at bounding box center [273, 74] width 371 height 9
click at [159, 73] on input "30951728" at bounding box center [273, 75] width 371 height 6
type input "24334103"
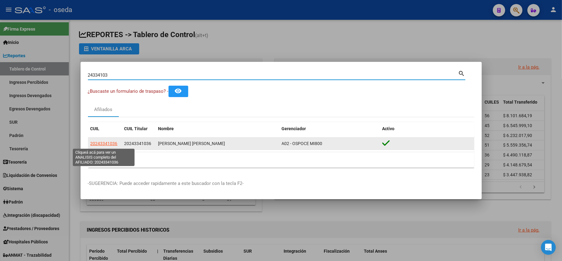
click at [99, 145] on span "20243341036" at bounding box center [103, 143] width 27 height 5
type textarea "20243341036"
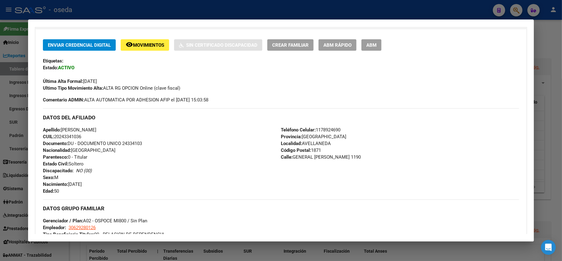
scroll to position [0, 0]
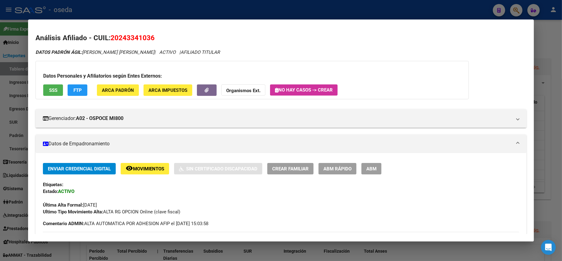
click at [0, 100] on div at bounding box center [281, 130] width 562 height 261
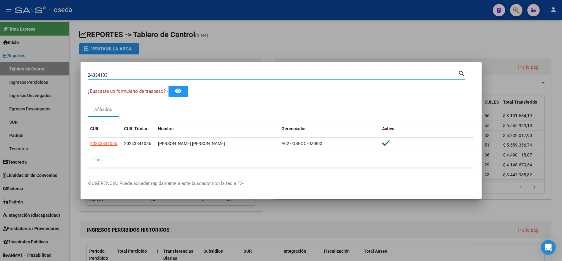
click at [124, 77] on input "24334103" at bounding box center [273, 75] width 371 height 6
type input "37941302"
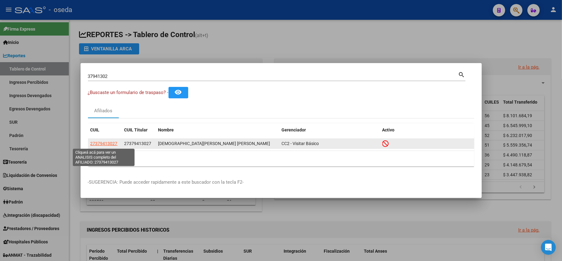
click at [111, 141] on span "27379413027" at bounding box center [103, 143] width 27 height 5
type textarea "27379413027"
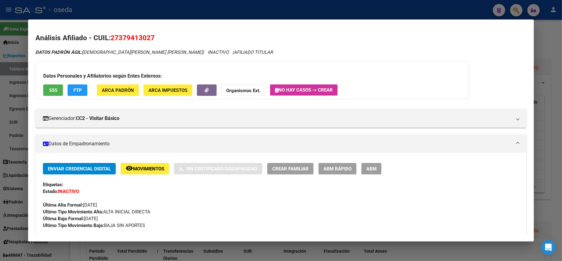
click at [52, 91] on span "SSS" at bounding box center [53, 90] width 8 height 6
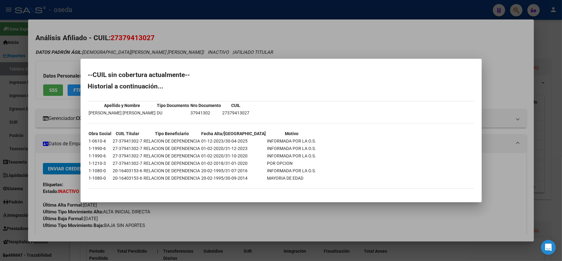
click at [195, 61] on mat-dialog-container "--CUIL sin cobertura actualmente-- Historial a continuación... Apellido y Nombr…" at bounding box center [281, 130] width 401 height 143
click at [191, 51] on div at bounding box center [281, 130] width 562 height 261
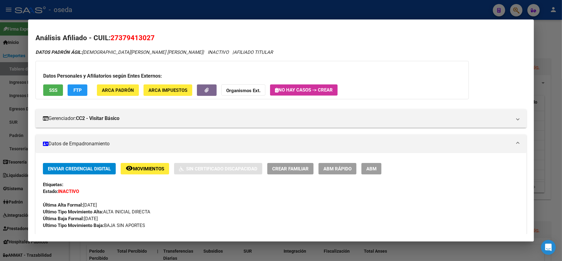
click at [201, 6] on div at bounding box center [281, 130] width 562 height 261
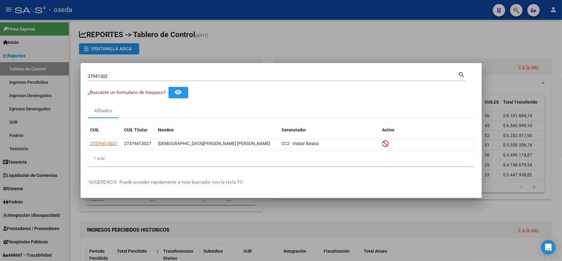
click at [157, 77] on input "37941302" at bounding box center [273, 76] width 371 height 6
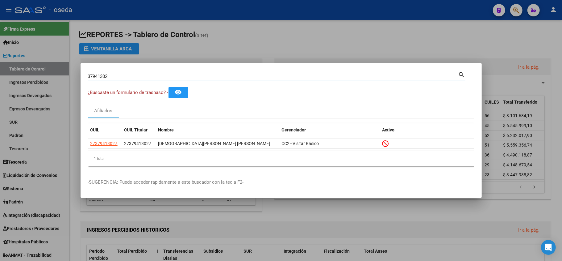
click at [157, 77] on input "37941302" at bounding box center [273, 76] width 371 height 6
type input "28013830"
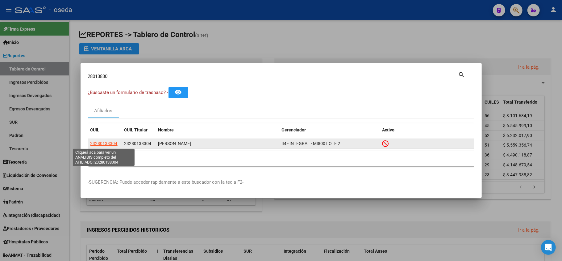
click at [109, 142] on span "23280138304" at bounding box center [103, 143] width 27 height 5
type textarea "23280138304"
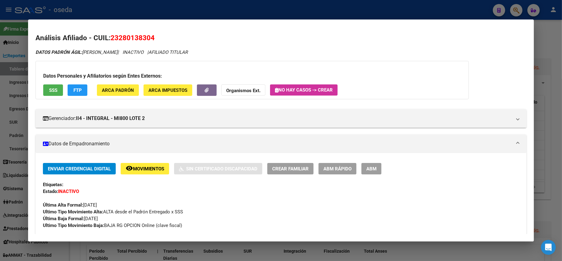
click at [49, 90] on span "SSS" at bounding box center [53, 90] width 8 height 6
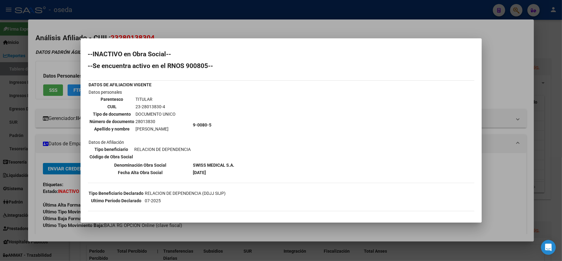
click at [0, 175] on div at bounding box center [281, 130] width 562 height 261
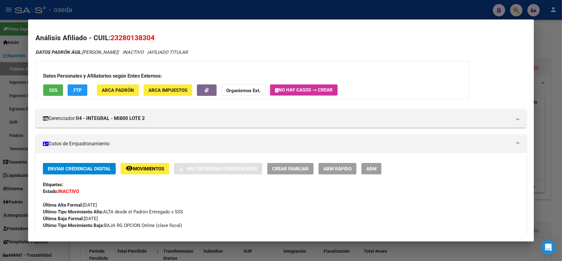
click at [0, 175] on div at bounding box center [281, 130] width 562 height 261
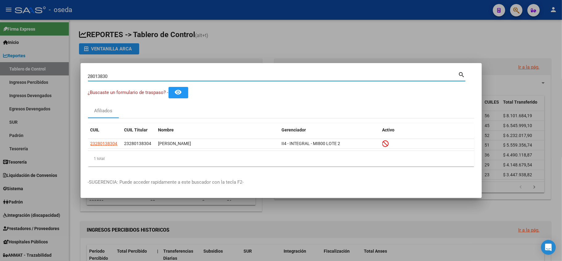
click at [176, 77] on input "28013830" at bounding box center [273, 76] width 371 height 6
type input "21815362"
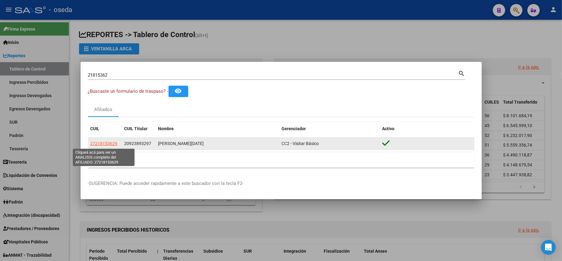
click at [115, 145] on span "27218153629" at bounding box center [103, 143] width 27 height 5
type textarea "27218153629"
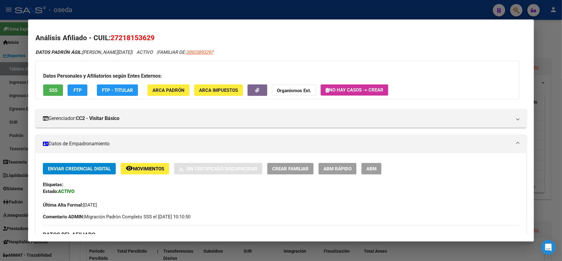
click at [49, 91] on span "SSS" at bounding box center [53, 90] width 8 height 6
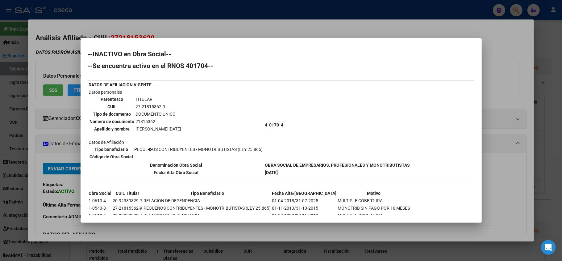
click at [65, 153] on div at bounding box center [281, 130] width 562 height 261
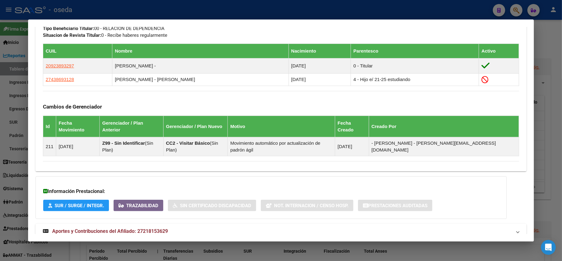
scroll to position [350, 0]
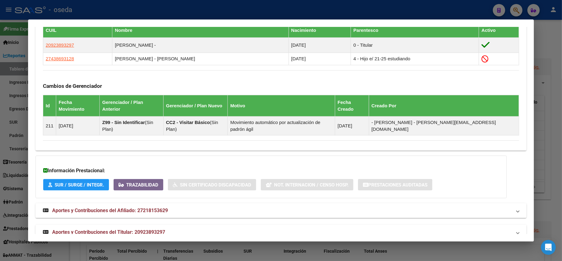
click at [7, 174] on div at bounding box center [281, 130] width 562 height 261
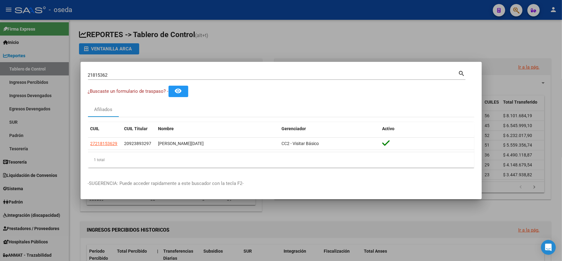
click at [176, 40] on div at bounding box center [281, 130] width 562 height 261
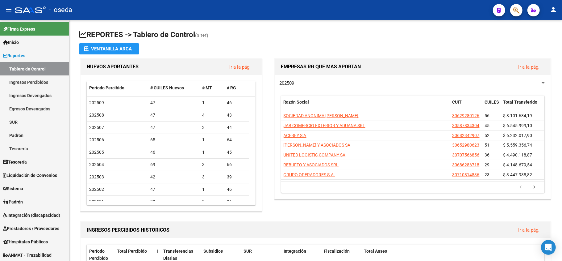
click at [513, 13] on button "button" at bounding box center [516, 10] width 12 height 12
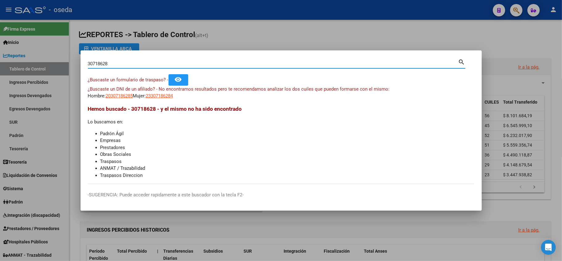
click at [141, 64] on input "30718628" at bounding box center [273, 64] width 371 height 6
type input "30718628909"
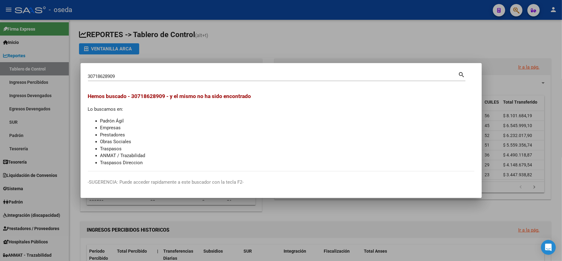
click at [0, 180] on div at bounding box center [281, 130] width 562 height 261
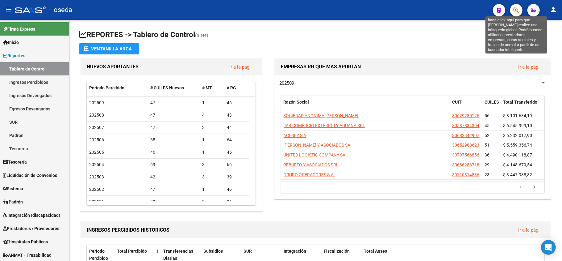
click at [514, 12] on icon "button" at bounding box center [517, 10] width 6 height 7
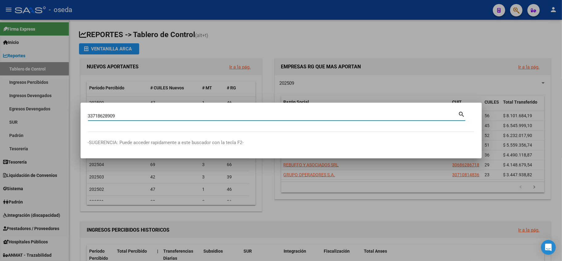
type input "33718628909"
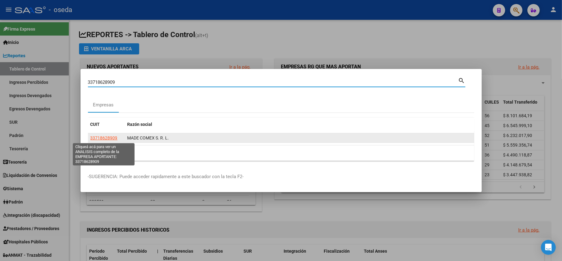
click at [111, 138] on span "33718628909" at bounding box center [103, 137] width 27 height 5
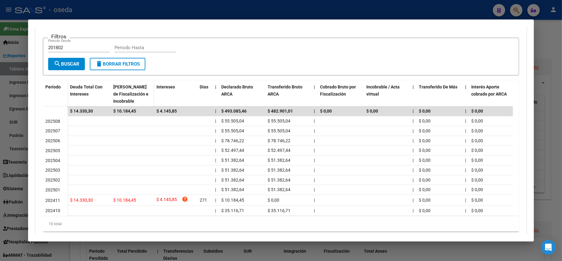
scroll to position [82, 0]
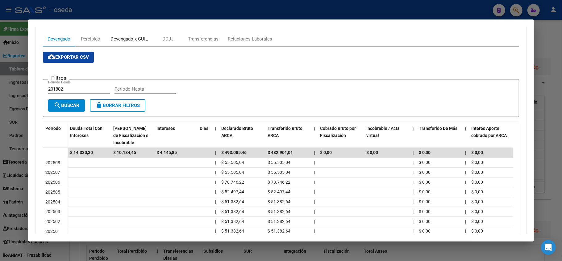
click at [136, 36] on div "Devengado x CUIL" at bounding box center [129, 39] width 37 height 7
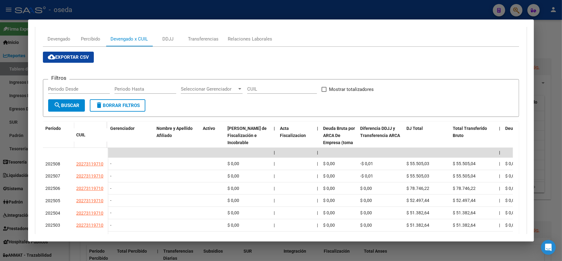
scroll to position [0, 0]
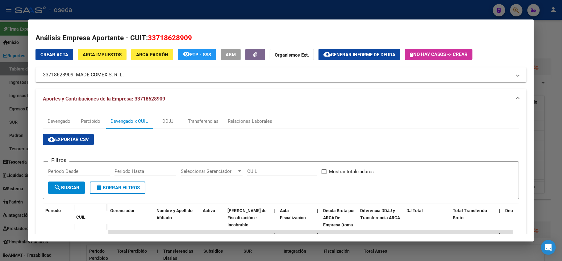
click at [169, 35] on span "33718628909" at bounding box center [170, 38] width 44 height 8
copy span "33718628909"
click at [0, 184] on div at bounding box center [281, 130] width 562 height 261
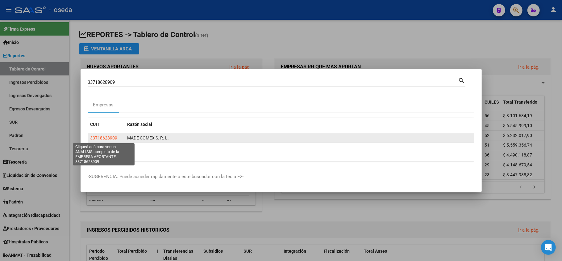
click at [90, 135] on span "33718628909" at bounding box center [103, 137] width 27 height 5
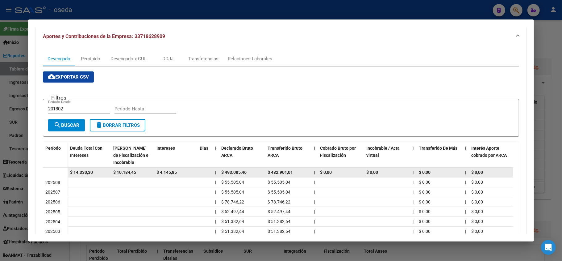
scroll to position [21, 0]
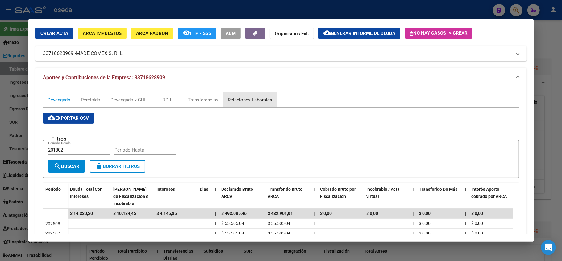
click at [257, 97] on div "Relaciones Laborales" at bounding box center [250, 99] width 44 height 7
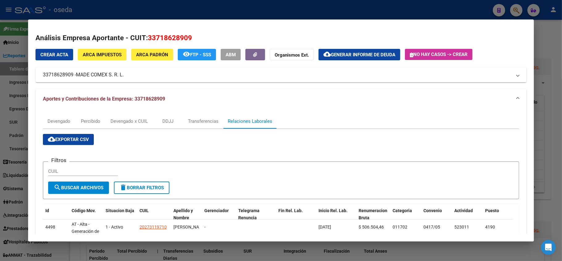
scroll to position [41, 0]
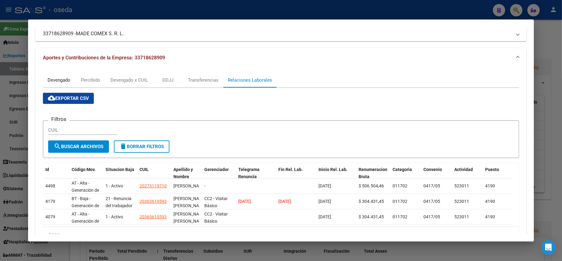
click at [55, 79] on div "Devengado" at bounding box center [59, 80] width 23 height 7
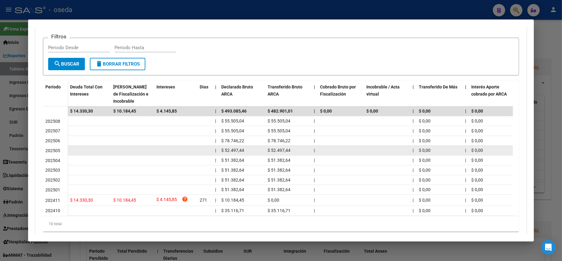
scroll to position [82, 0]
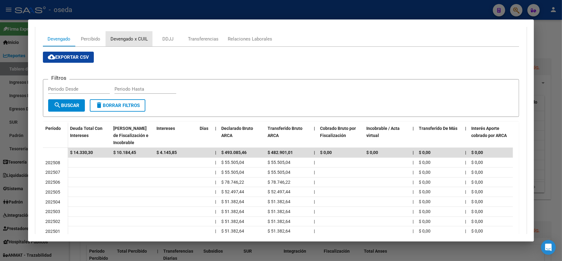
click at [124, 36] on div "Devengado x CUIL" at bounding box center [129, 39] width 37 height 7
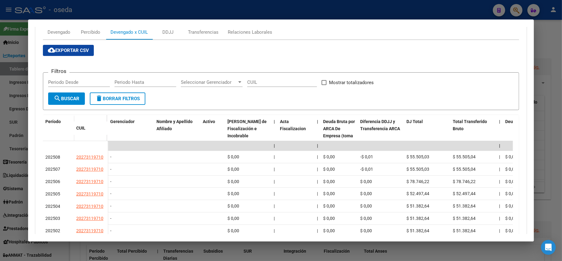
scroll to position [130, 0]
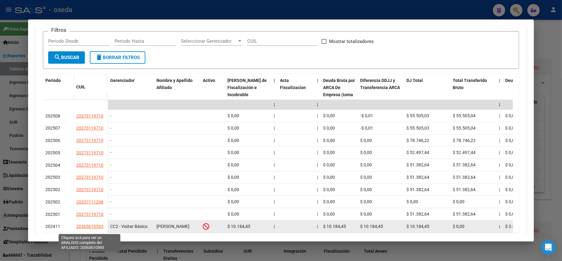
click at [82, 228] on span "20365610593" at bounding box center [89, 226] width 27 height 5
type textarea "20365610593"
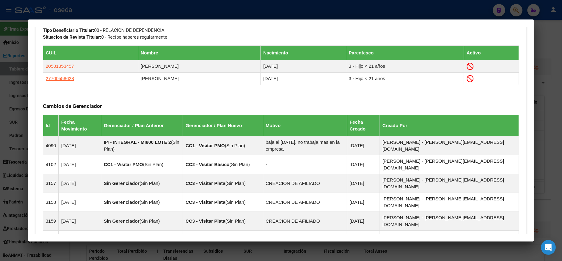
scroll to position [412, 0]
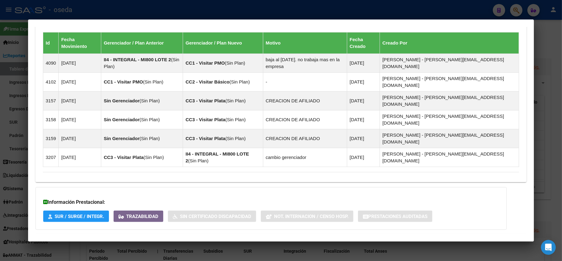
click at [106, 239] on span "Aportes y Contribuciones del Afiliado: 20365610593" at bounding box center [110, 242] width 116 height 6
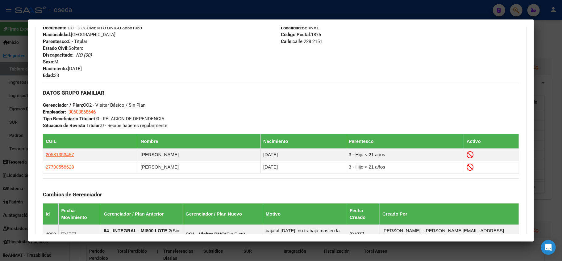
scroll to position [323, 0]
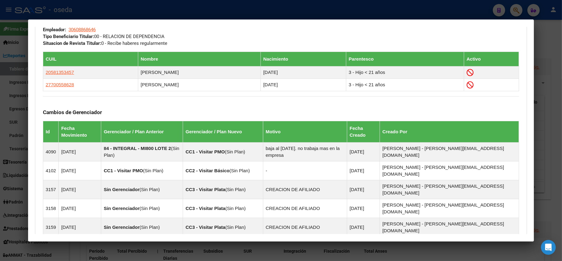
click at [0, 160] on div at bounding box center [281, 130] width 562 height 261
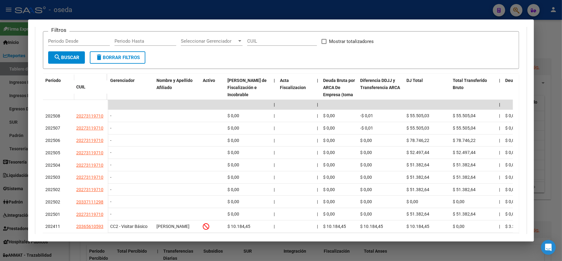
click at [10, 180] on div at bounding box center [281, 130] width 562 height 261
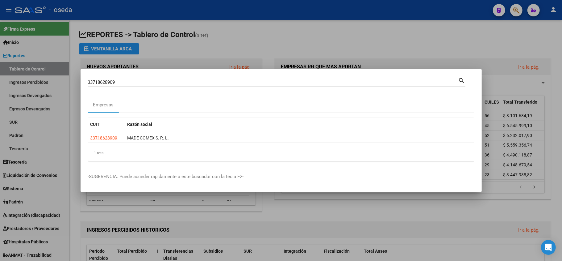
click at [127, 81] on input "33718628909" at bounding box center [273, 82] width 371 height 6
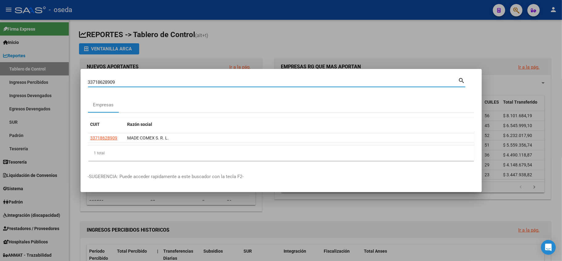
click at [127, 81] on input "33718628909" at bounding box center [273, 82] width 371 height 6
type input "94995036"
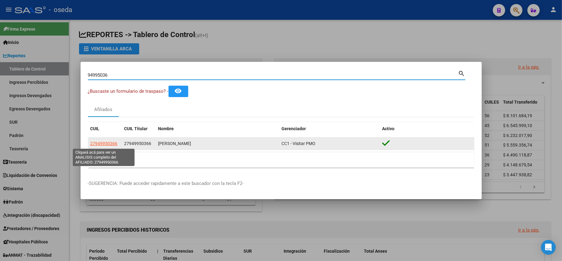
click at [103, 141] on span "27949950366" at bounding box center [103, 143] width 27 height 5
type textarea "27949950366"
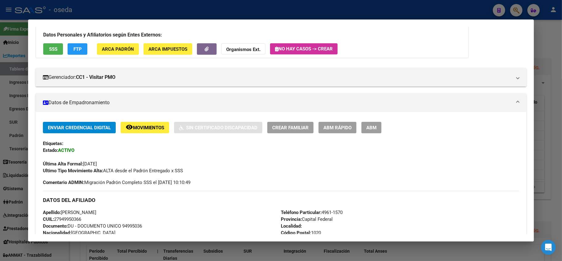
scroll to position [0, 0]
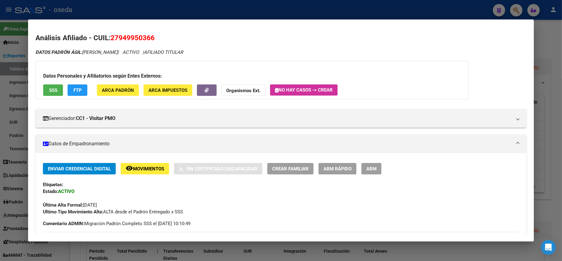
click at [50, 90] on span "SSS" at bounding box center [53, 90] width 8 height 6
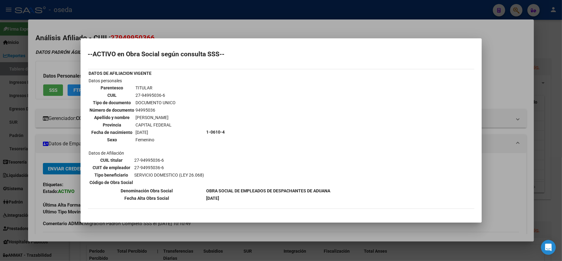
scroll to position [38, 0]
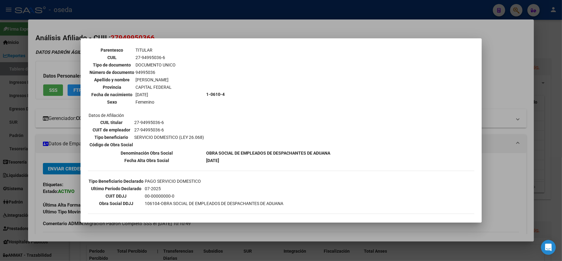
click at [496, 110] on div at bounding box center [281, 130] width 562 height 261
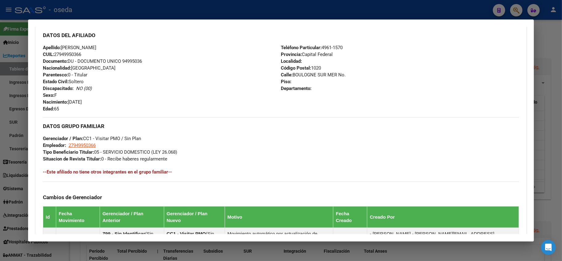
scroll to position [302, 0]
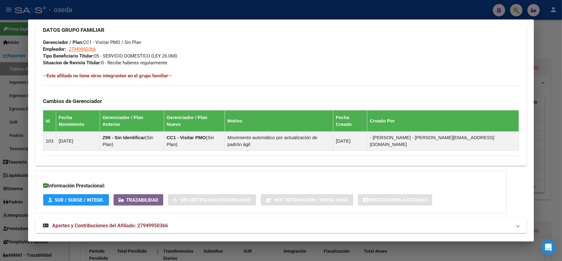
click at [136, 222] on span "Aportes y Contribuciones del Afiliado: 27949950366" at bounding box center [110, 225] width 116 height 6
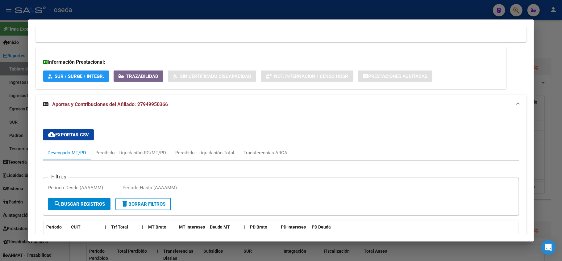
scroll to position [508, 0]
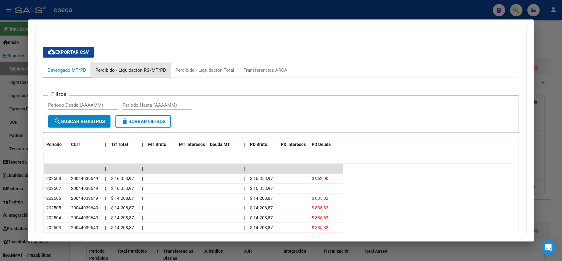
click at [145, 63] on div "Percibido - Liquidación RG/MT/PD" at bounding box center [131, 70] width 80 height 15
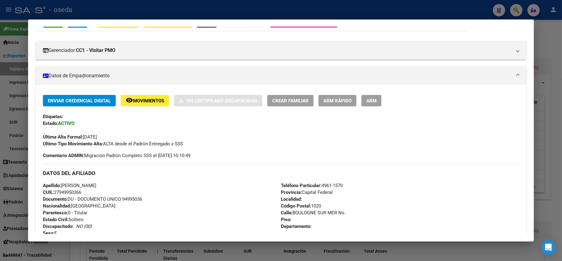
scroll to position [0, 0]
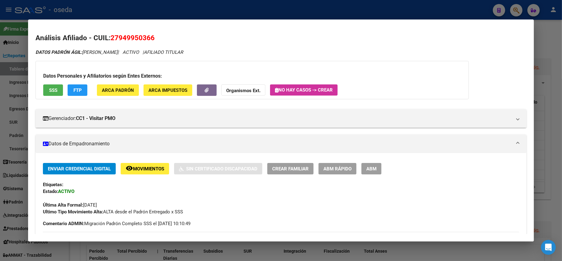
click at [0, 159] on div at bounding box center [281, 130] width 562 height 261
